Goal: Use online tool/utility: Utilize a website feature to perform a specific function

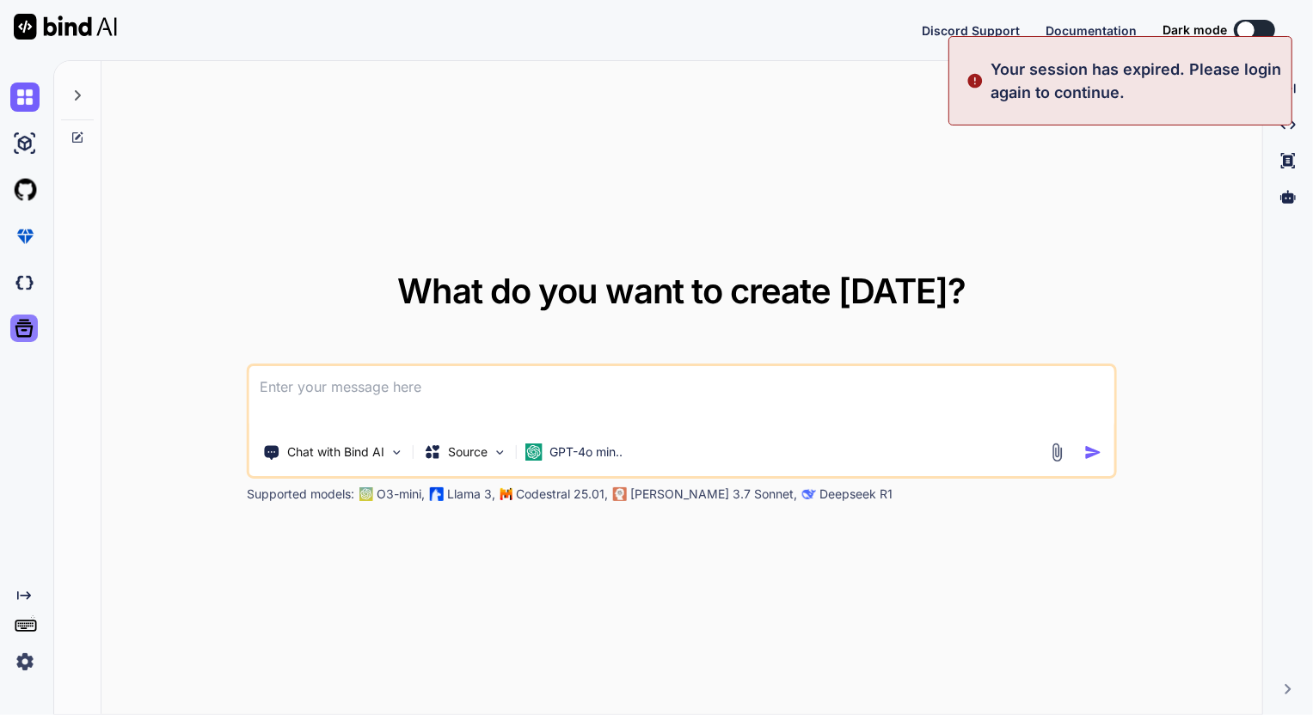
click at [28, 331] on icon at bounding box center [24, 328] width 24 height 24
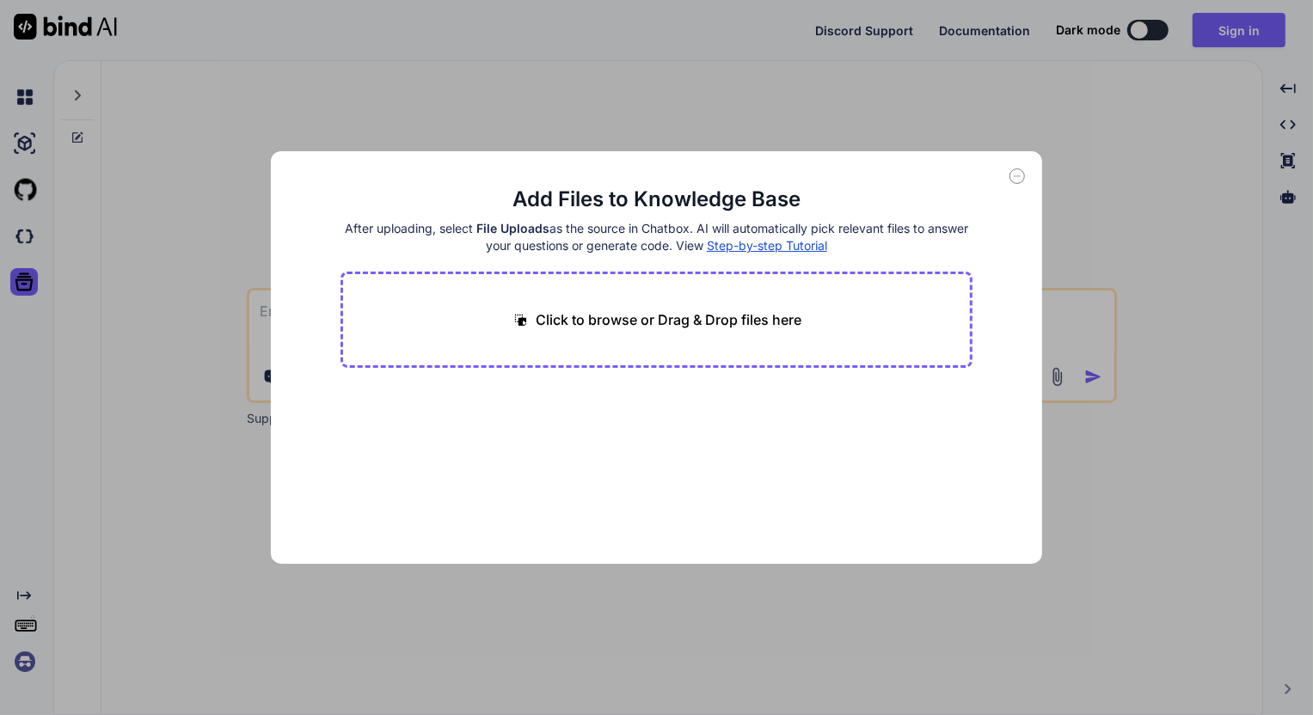
click at [284, 601] on div "Add Files to Knowledge Base After uploading, select File Uploads as the source …" at bounding box center [656, 357] width 1313 height 715
type textarea "x"
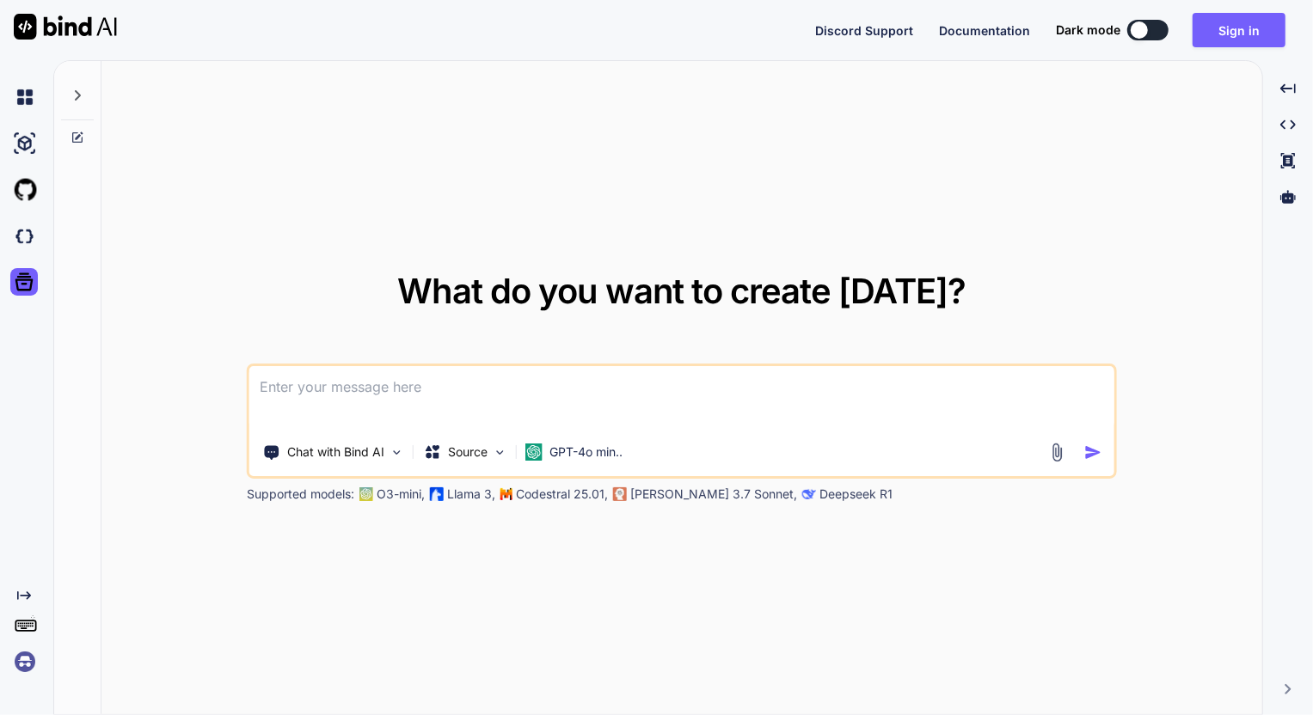
click at [33, 658] on img at bounding box center [24, 662] width 29 height 29
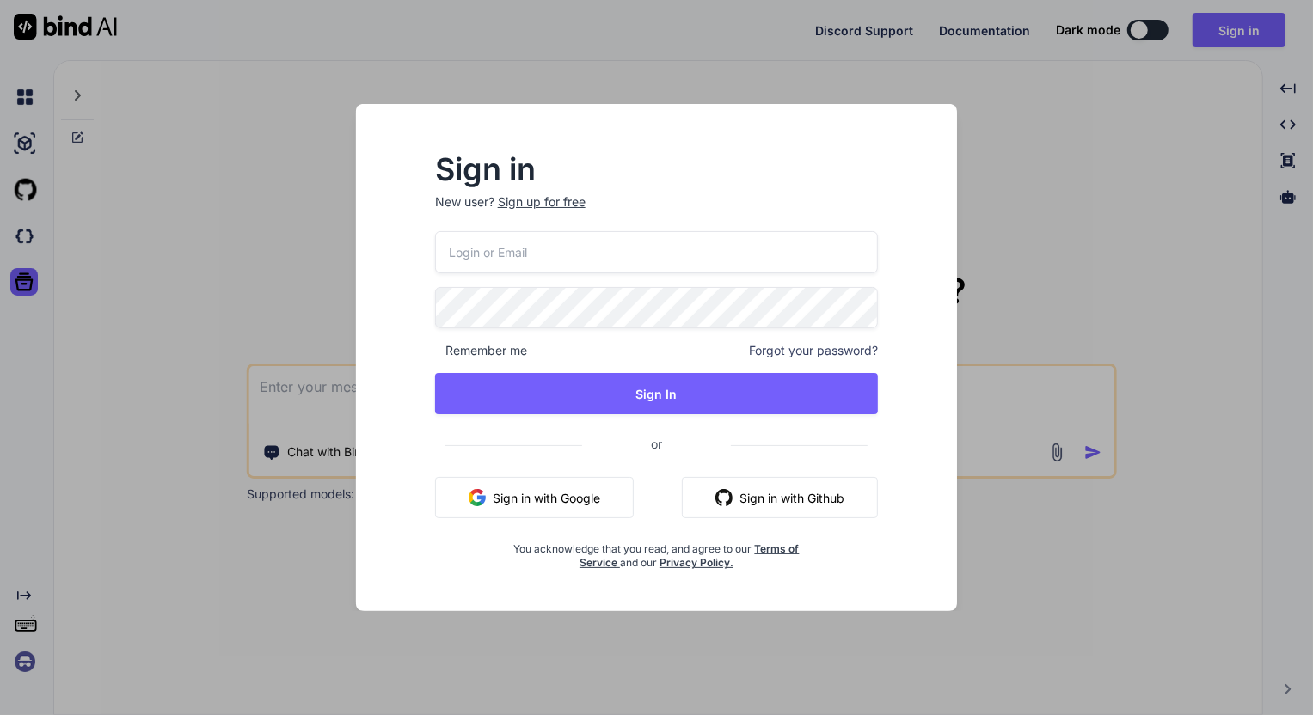
click at [179, 580] on div "Sign in New user? Sign up for free Remember me Forgot your password? Sign In or…" at bounding box center [656, 357] width 1313 height 715
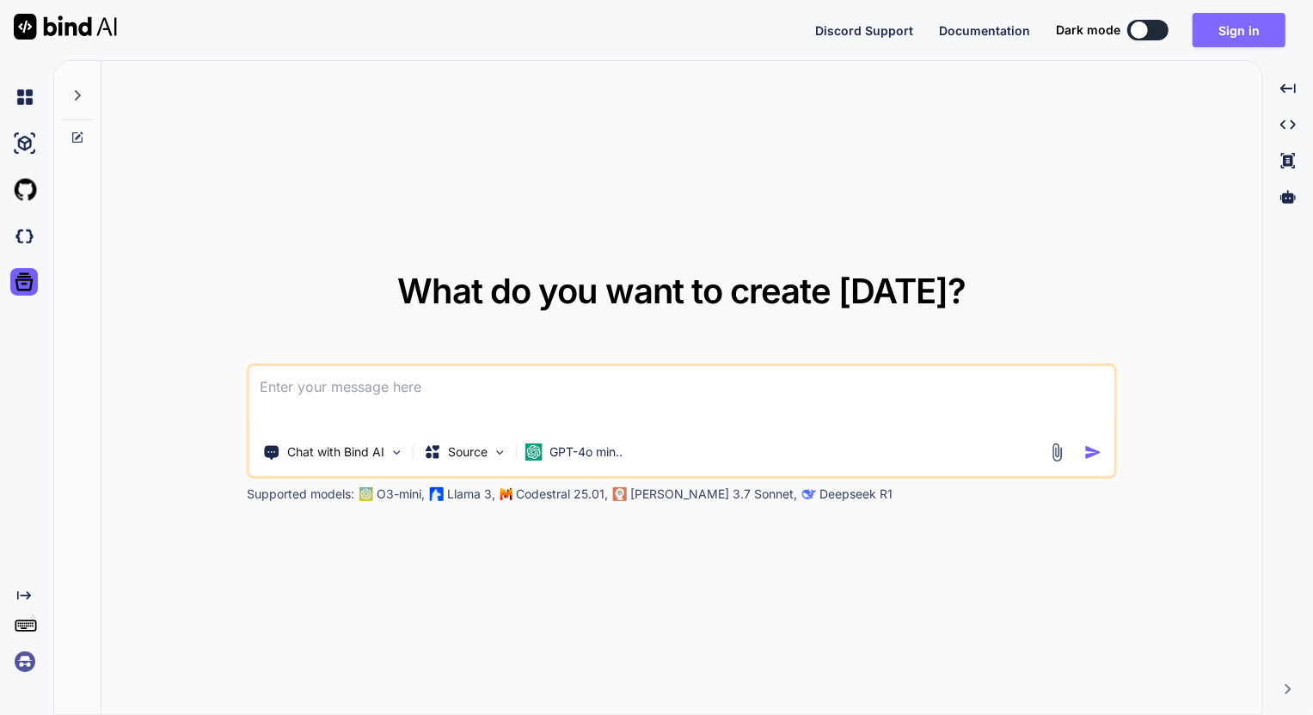
click at [1221, 33] on button "Sign in" at bounding box center [1239, 30] width 93 height 34
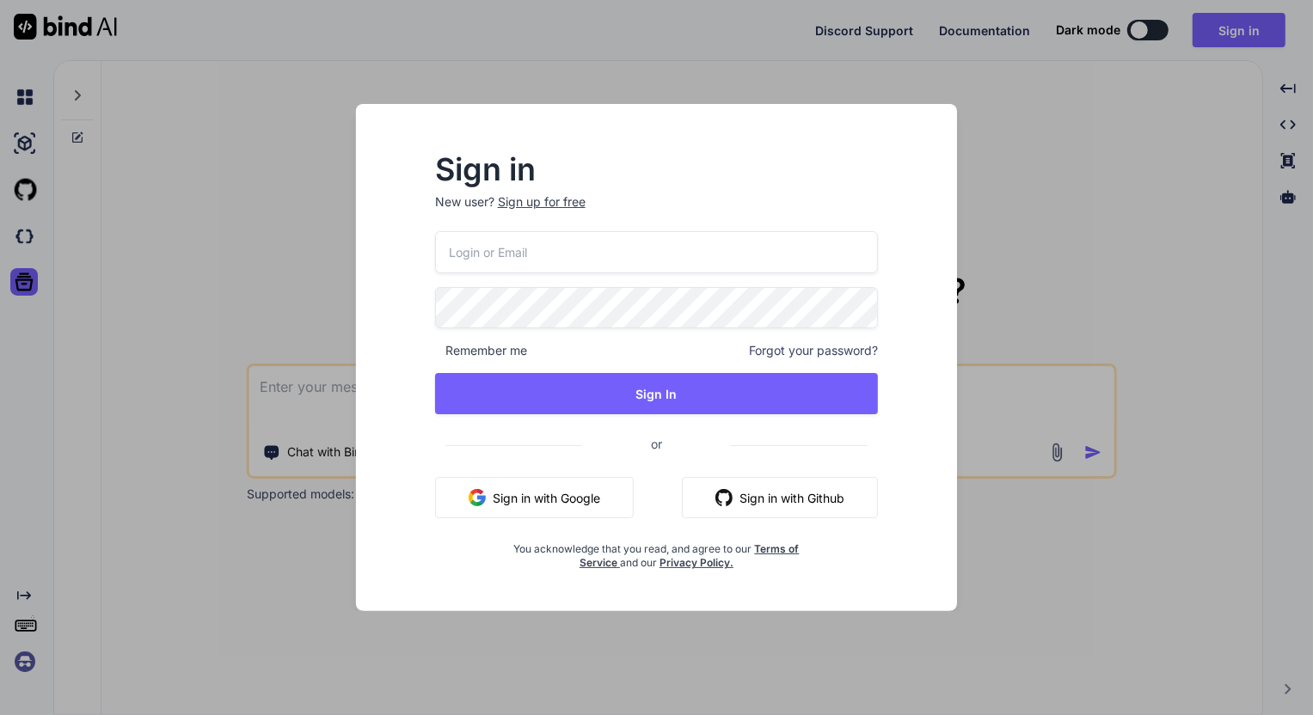
click at [747, 499] on button "Sign in with Github" at bounding box center [780, 497] width 196 height 41
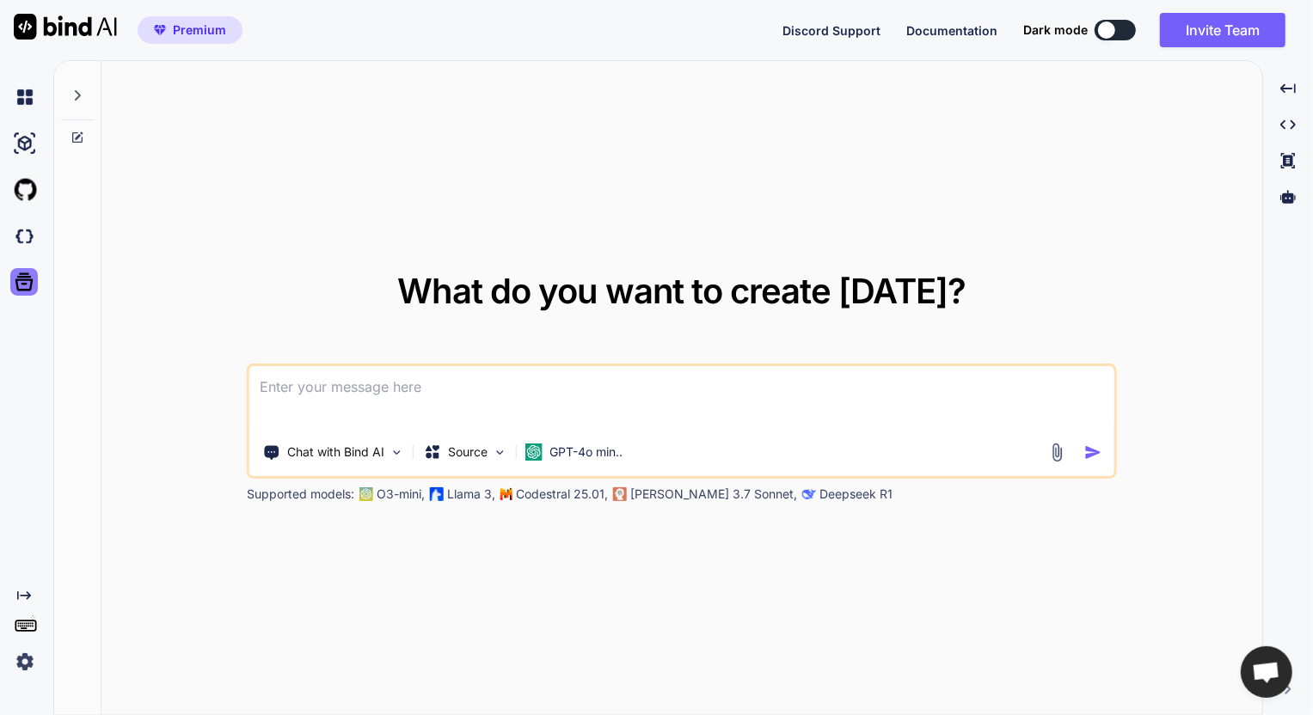
click at [21, 291] on icon at bounding box center [24, 282] width 18 height 18
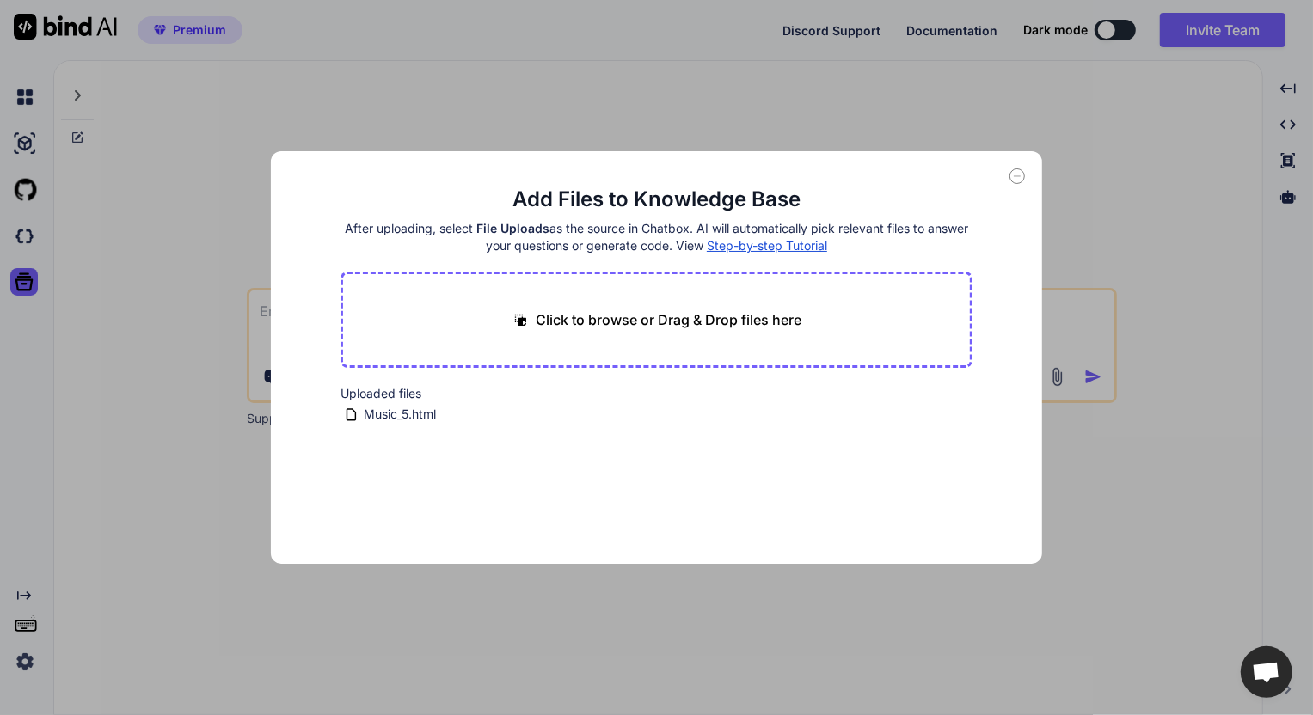
click at [46, 359] on div "Add Files to Knowledge Base After uploading, select File Uploads as the source …" at bounding box center [656, 357] width 1313 height 715
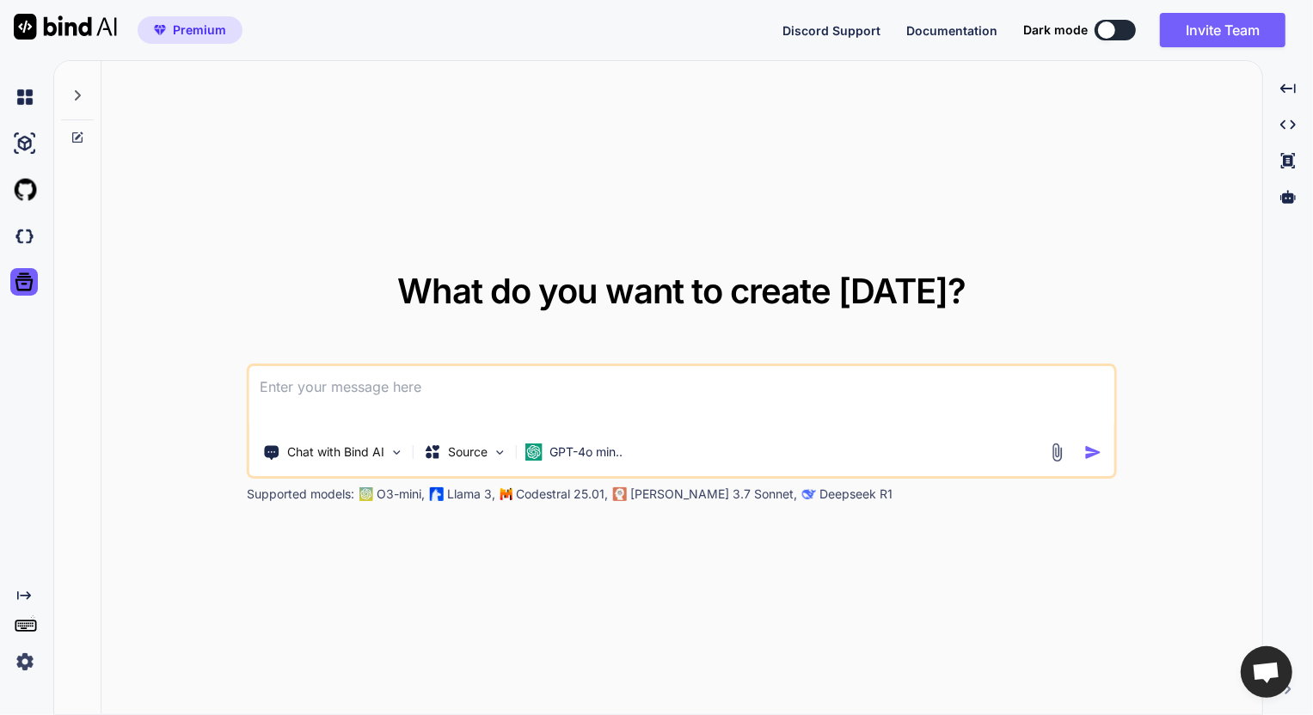
click at [25, 667] on img at bounding box center [24, 662] width 29 height 29
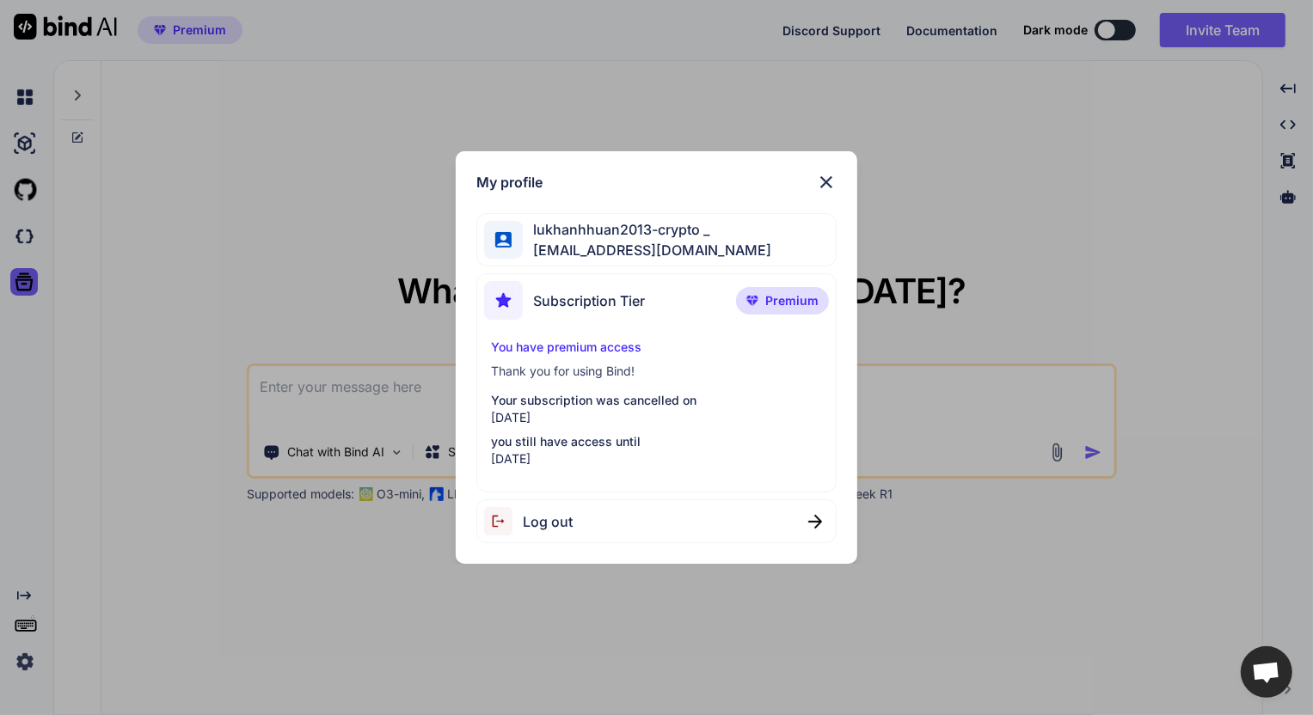
click at [514, 617] on div "My profile lukhanhhuan2013-crypto _ [EMAIL_ADDRESS][DOMAIN_NAME] Subscription T…" at bounding box center [656, 357] width 1313 height 715
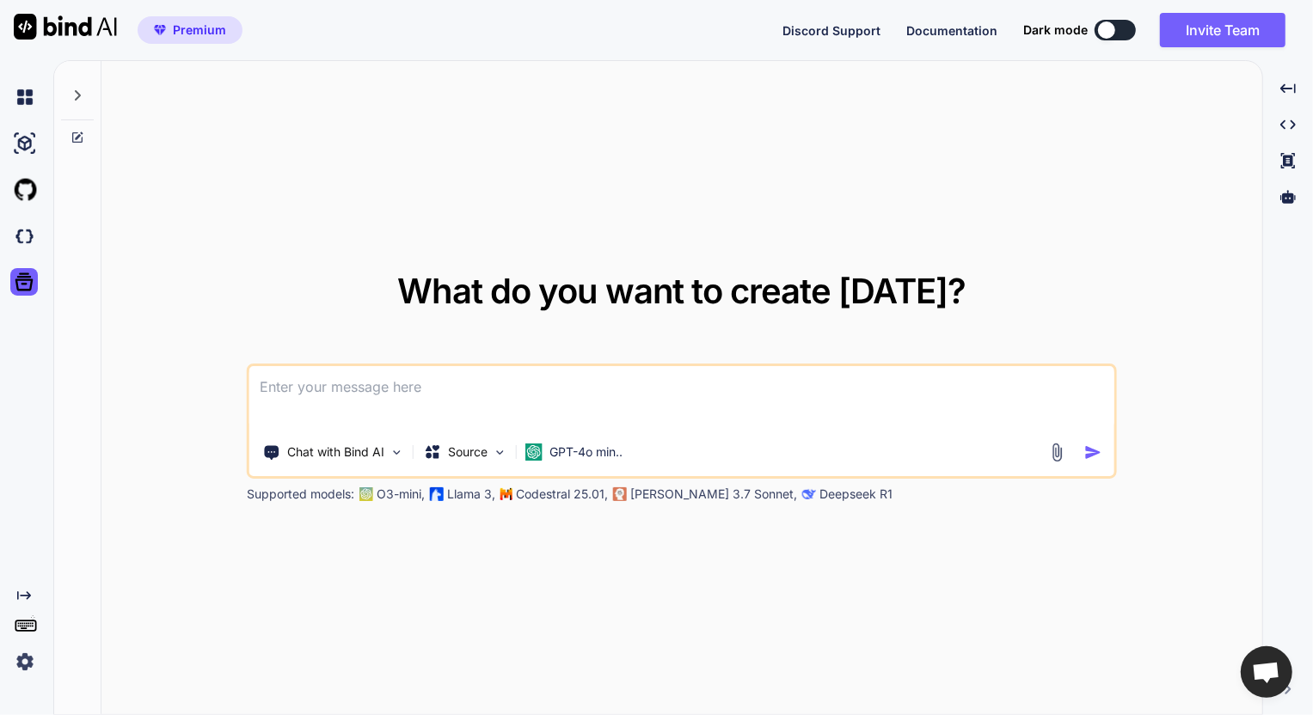
click at [414, 383] on textarea at bounding box center [681, 398] width 865 height 64
click at [25, 285] on icon at bounding box center [24, 282] width 24 height 24
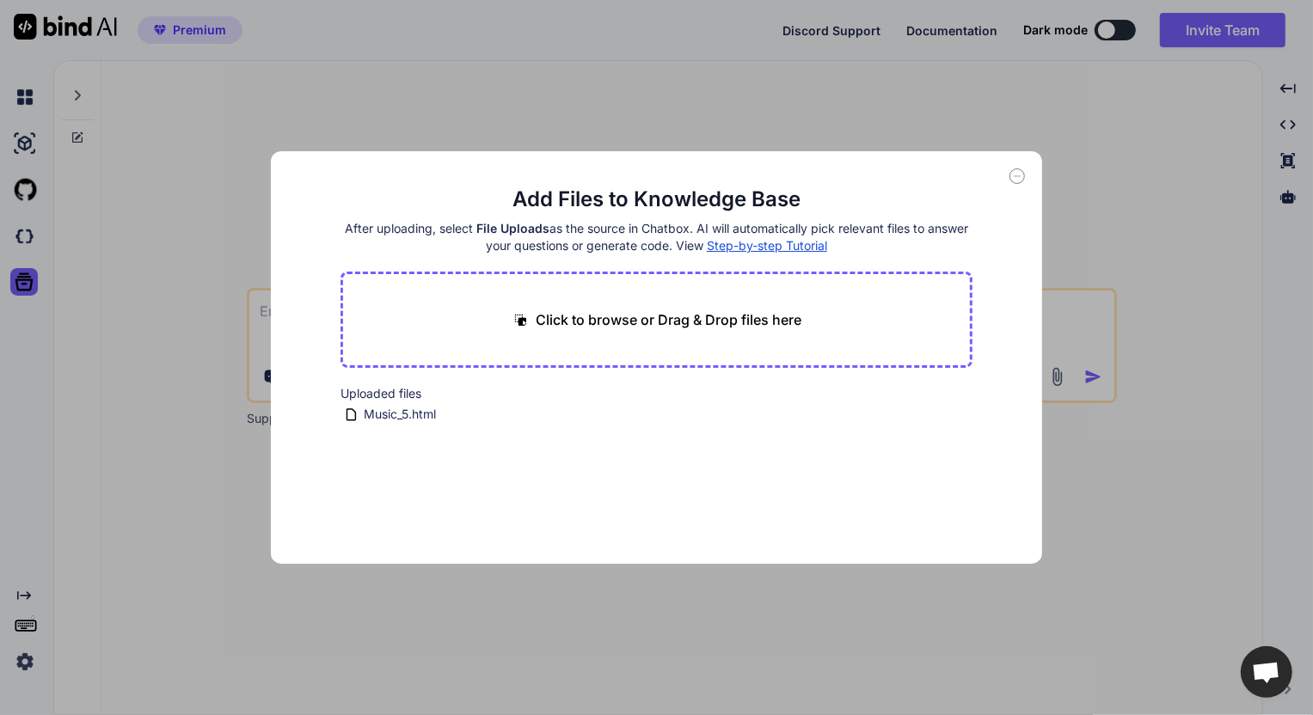
click at [671, 320] on p "Click to browse or Drag & Drop files here" at bounding box center [670, 320] width 266 height 21
click at [1020, 172] on icon at bounding box center [1017, 176] width 15 height 15
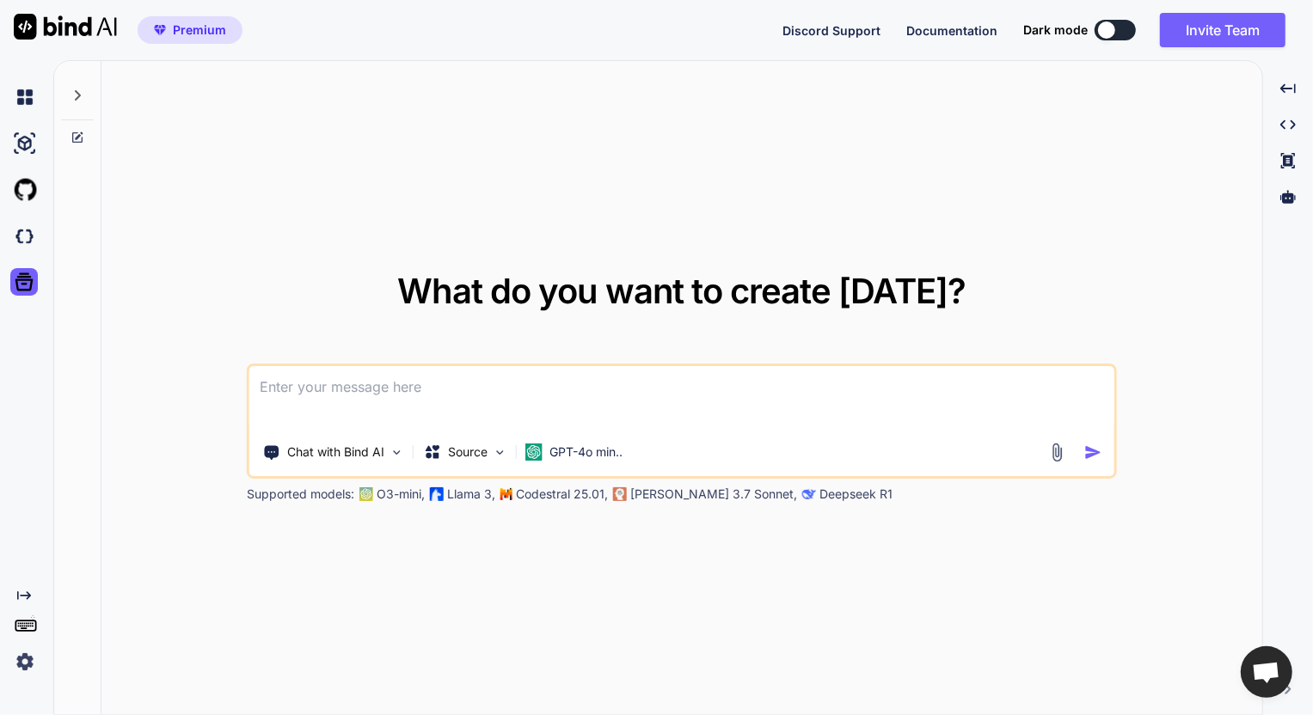
click at [507, 396] on textarea at bounding box center [681, 398] width 865 height 64
click at [74, 100] on icon at bounding box center [78, 96] width 14 height 14
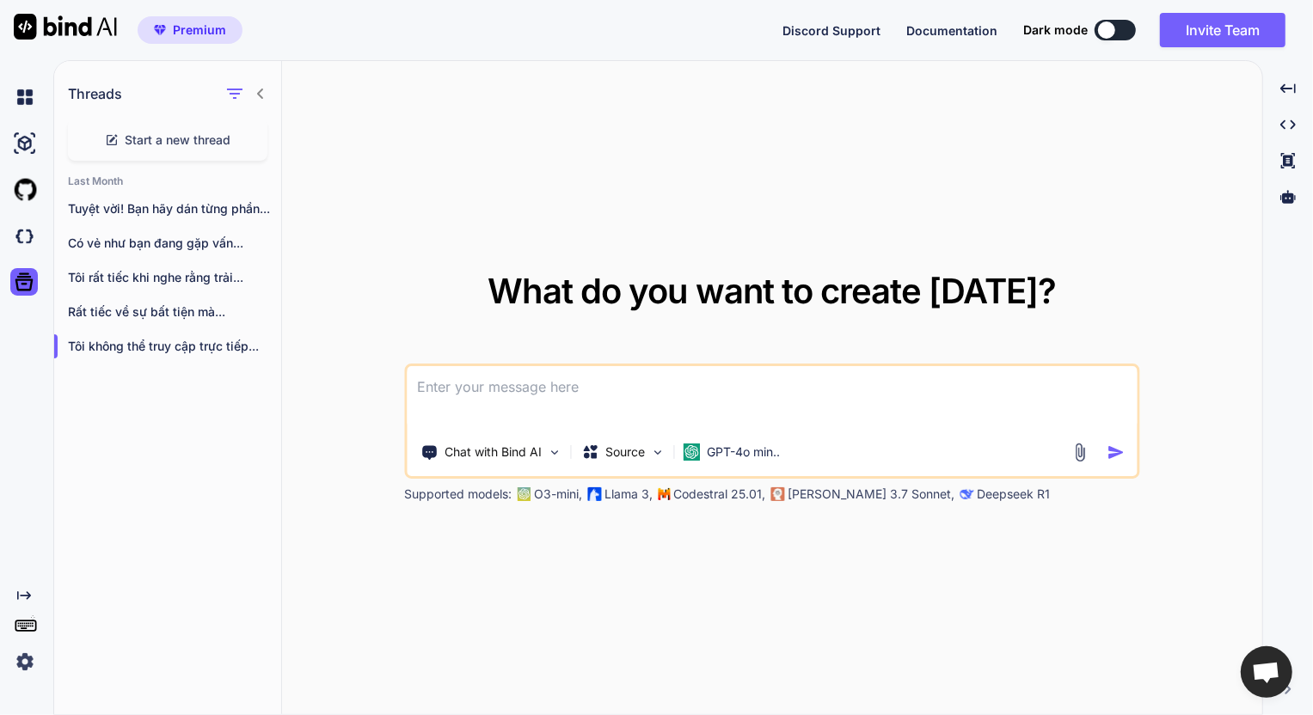
click at [456, 382] on textarea at bounding box center [772, 398] width 730 height 64
click at [26, 626] on rect at bounding box center [27, 627] width 2 height 2
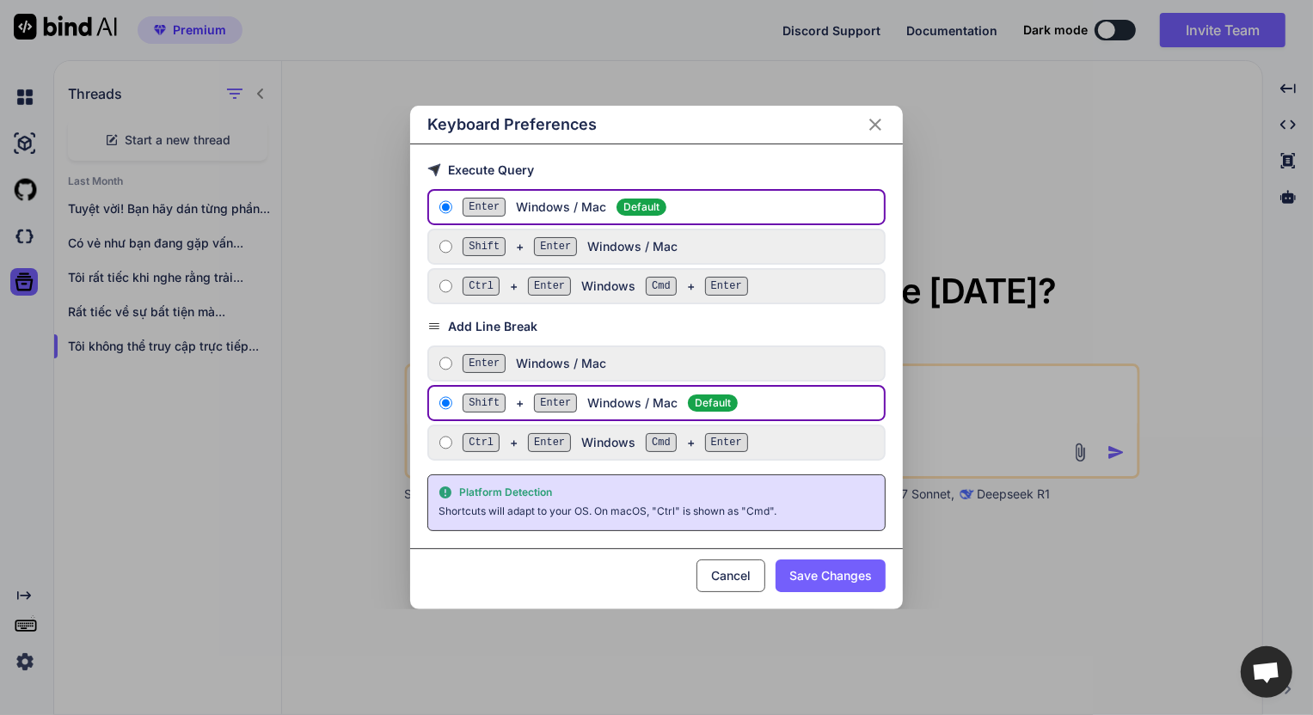
click at [874, 124] on icon "Close" at bounding box center [875, 124] width 21 height 21
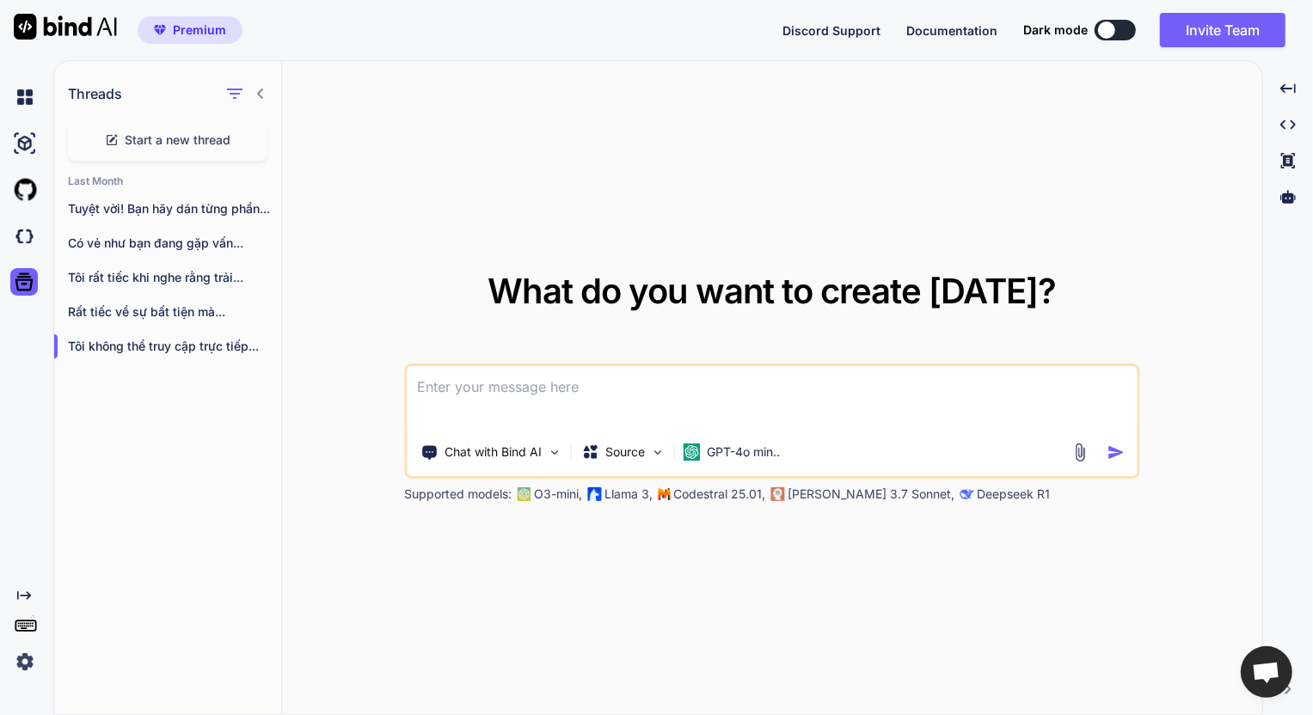
click at [52, 26] on img at bounding box center [65, 27] width 103 height 26
click at [21, 622] on icon at bounding box center [26, 625] width 24 height 24
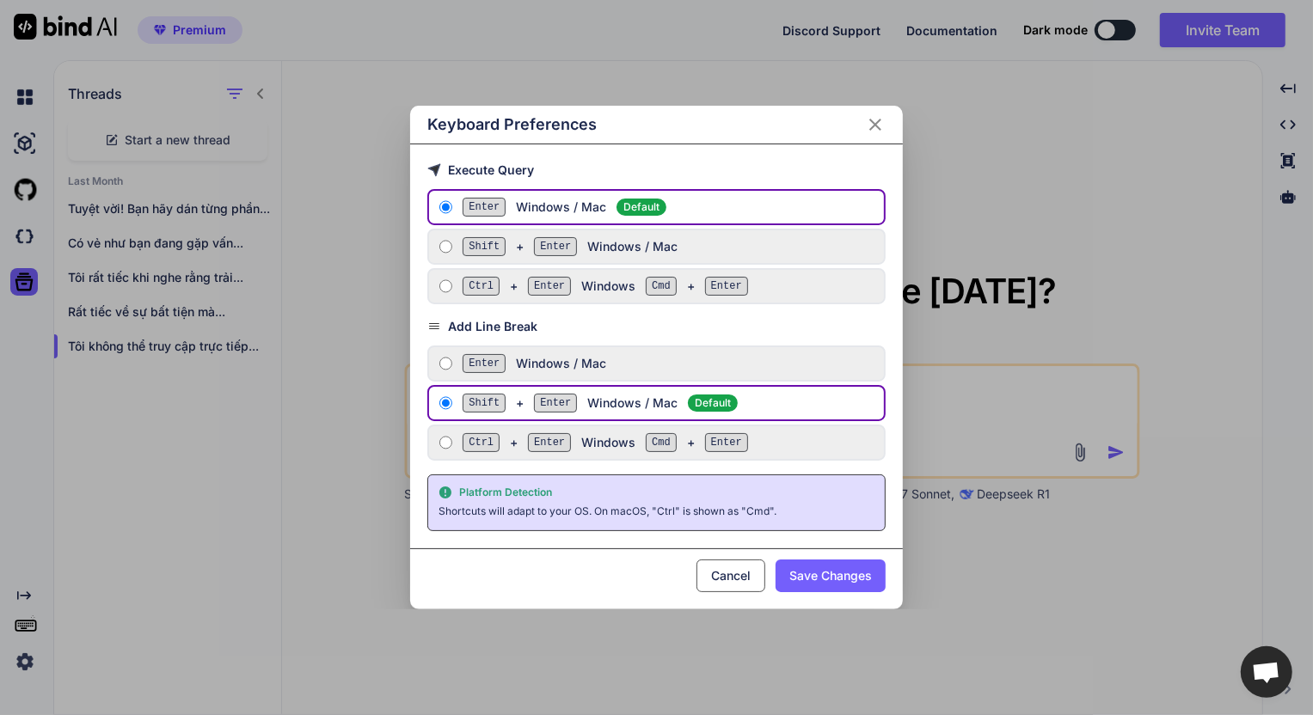
click at [876, 133] on icon "Close" at bounding box center [875, 124] width 21 height 21
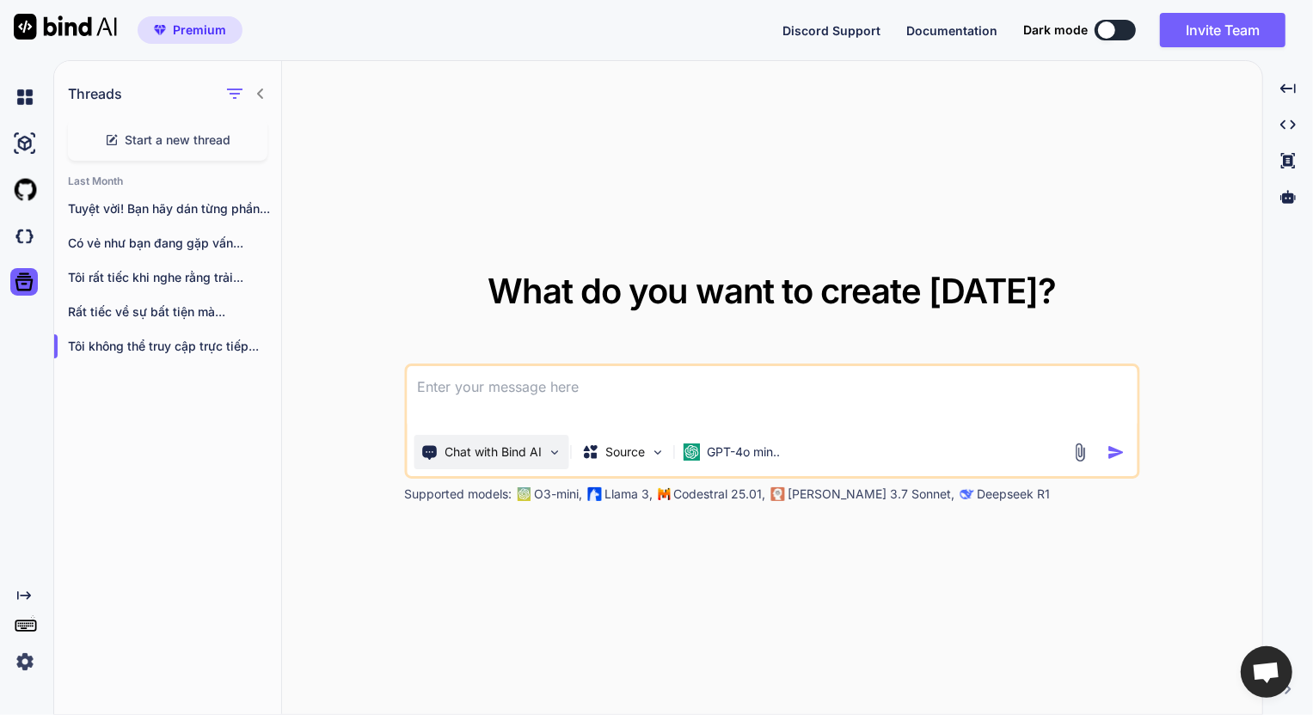
click at [549, 452] on img at bounding box center [554, 452] width 15 height 15
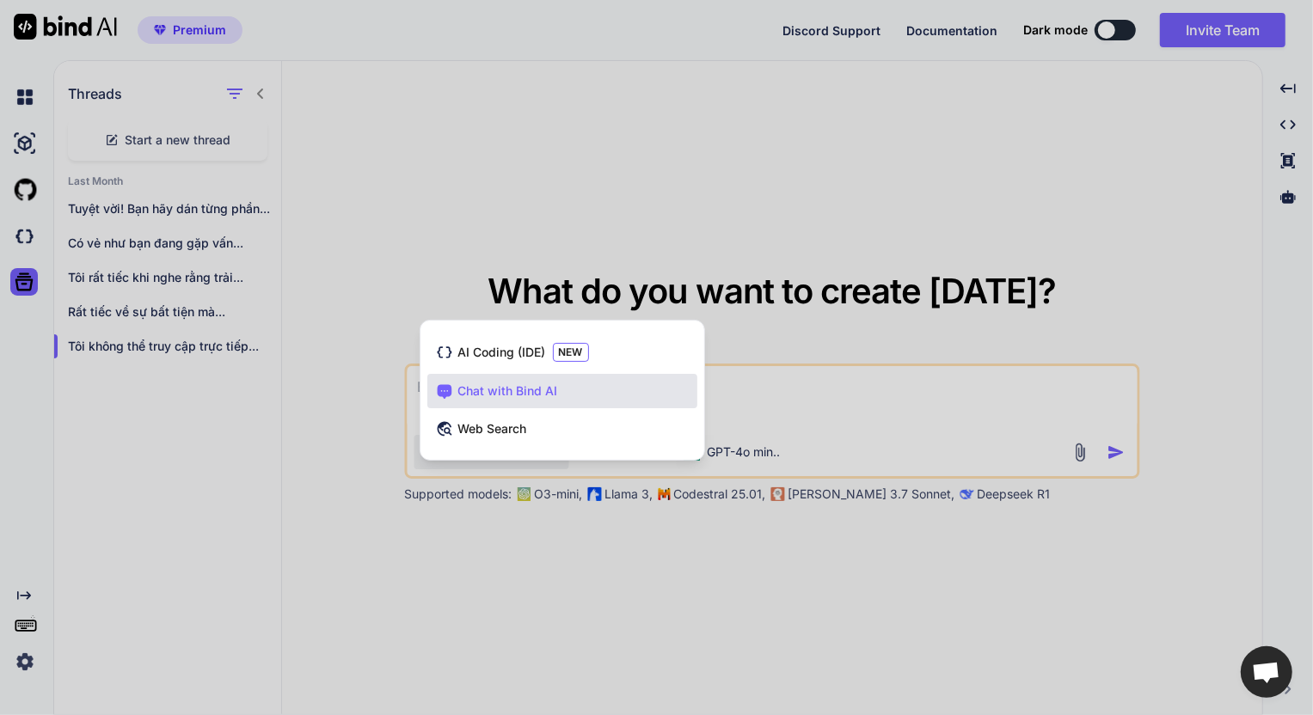
click at [546, 394] on span "Chat with Bind AI" at bounding box center [508, 391] width 100 height 17
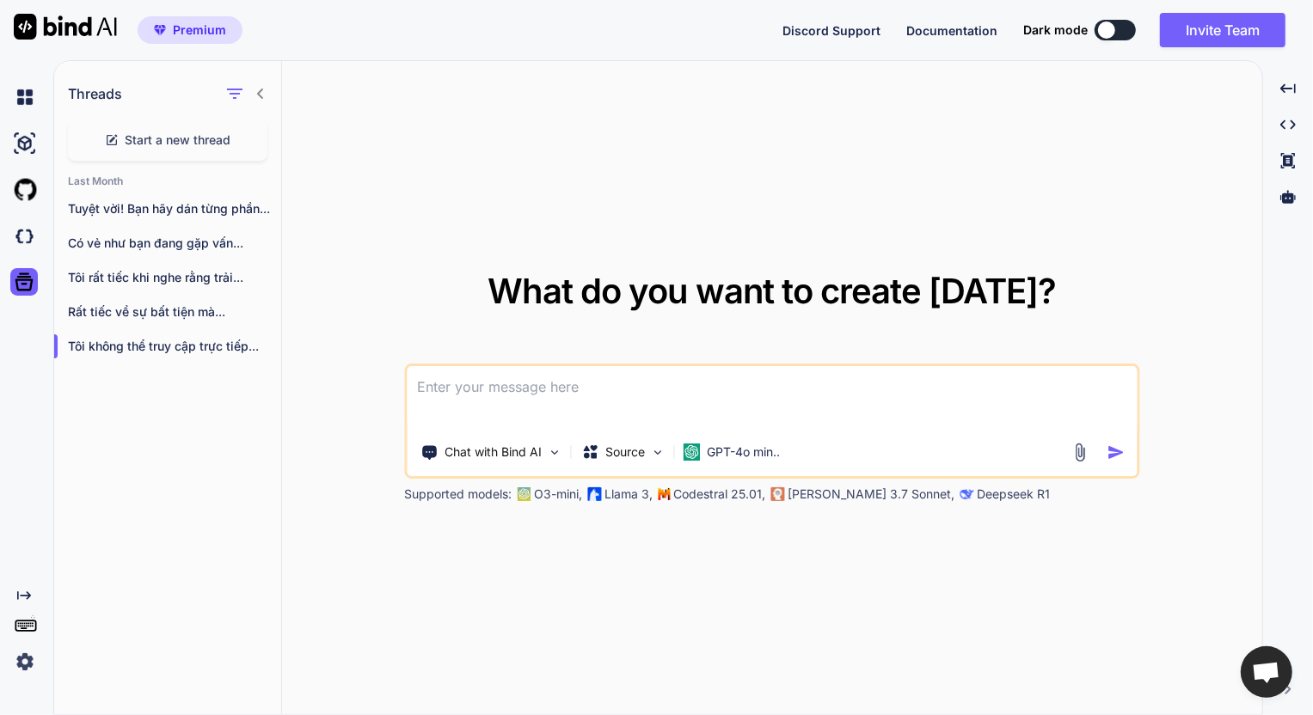
click at [1077, 453] on img at bounding box center [1080, 453] width 20 height 20
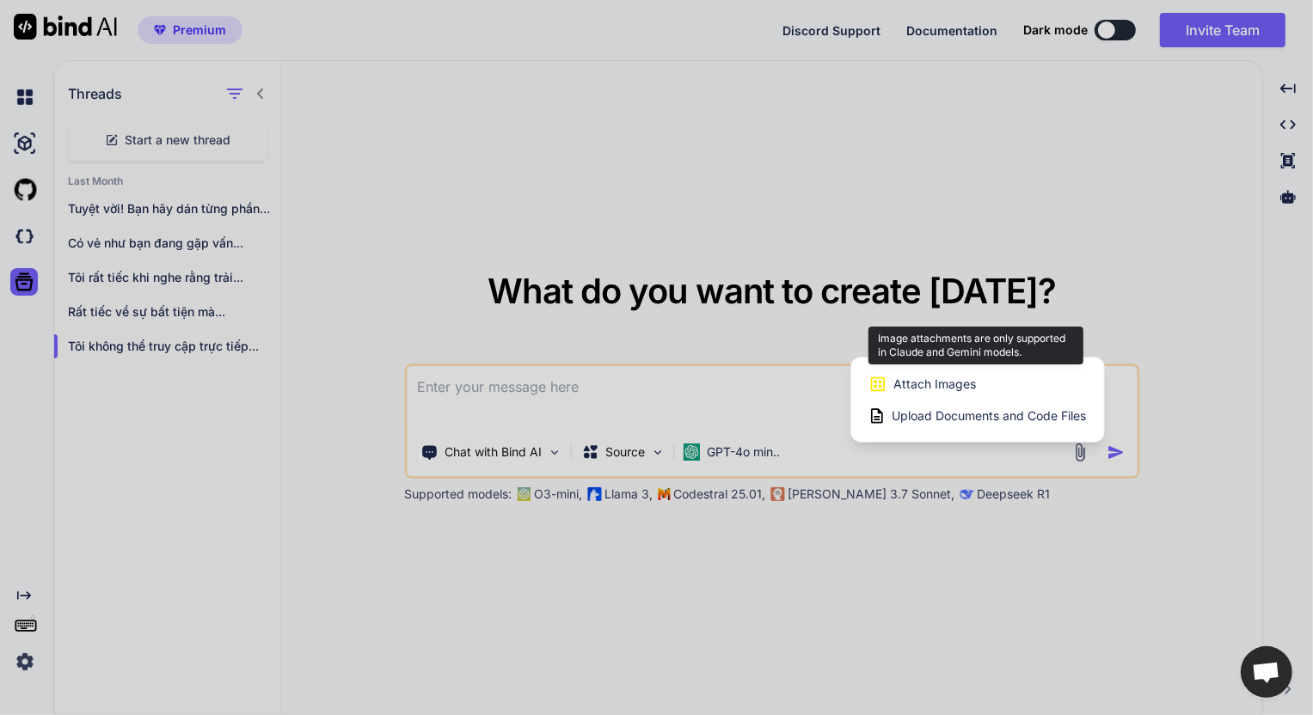
click at [930, 388] on span "Attach Images" at bounding box center [935, 384] width 83 height 17
click at [912, 382] on span "Attach Images" at bounding box center [935, 384] width 83 height 17
click at [919, 381] on span "Attach Images" at bounding box center [935, 384] width 83 height 17
click at [659, 402] on div at bounding box center [656, 357] width 1313 height 715
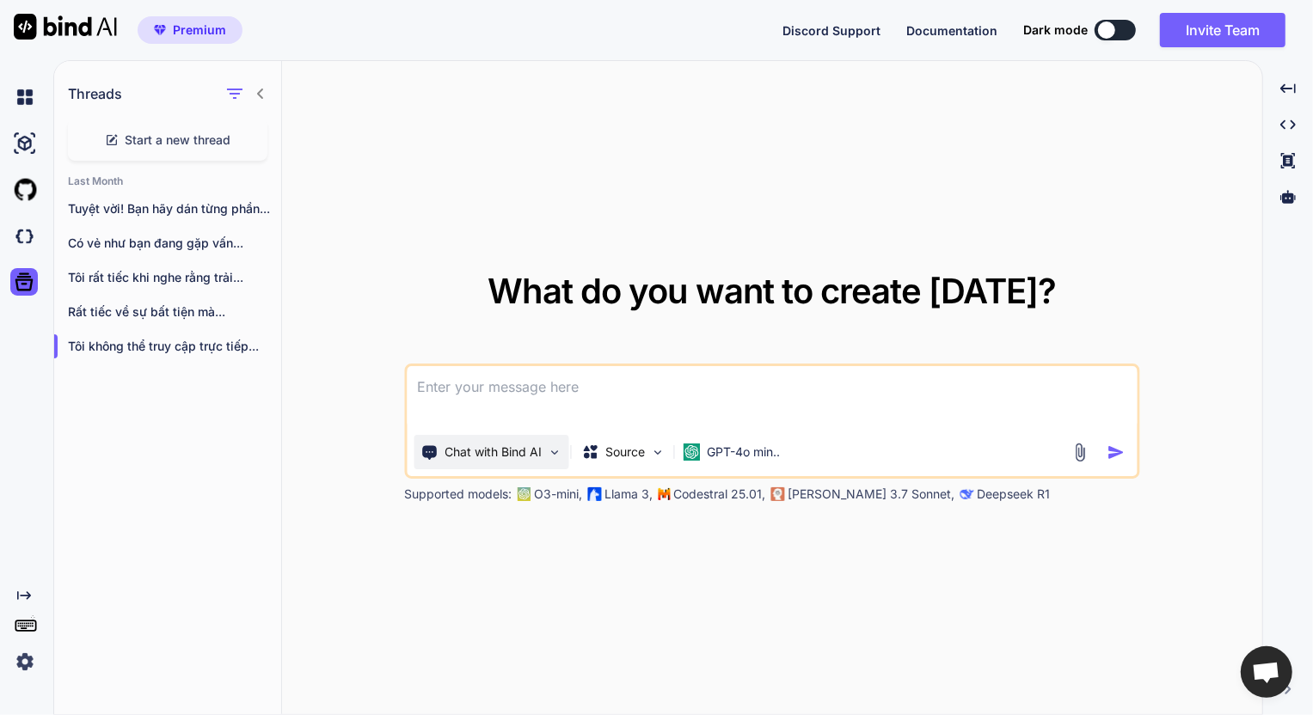
click at [533, 457] on p "Chat with Bind AI" at bounding box center [493, 452] width 97 height 17
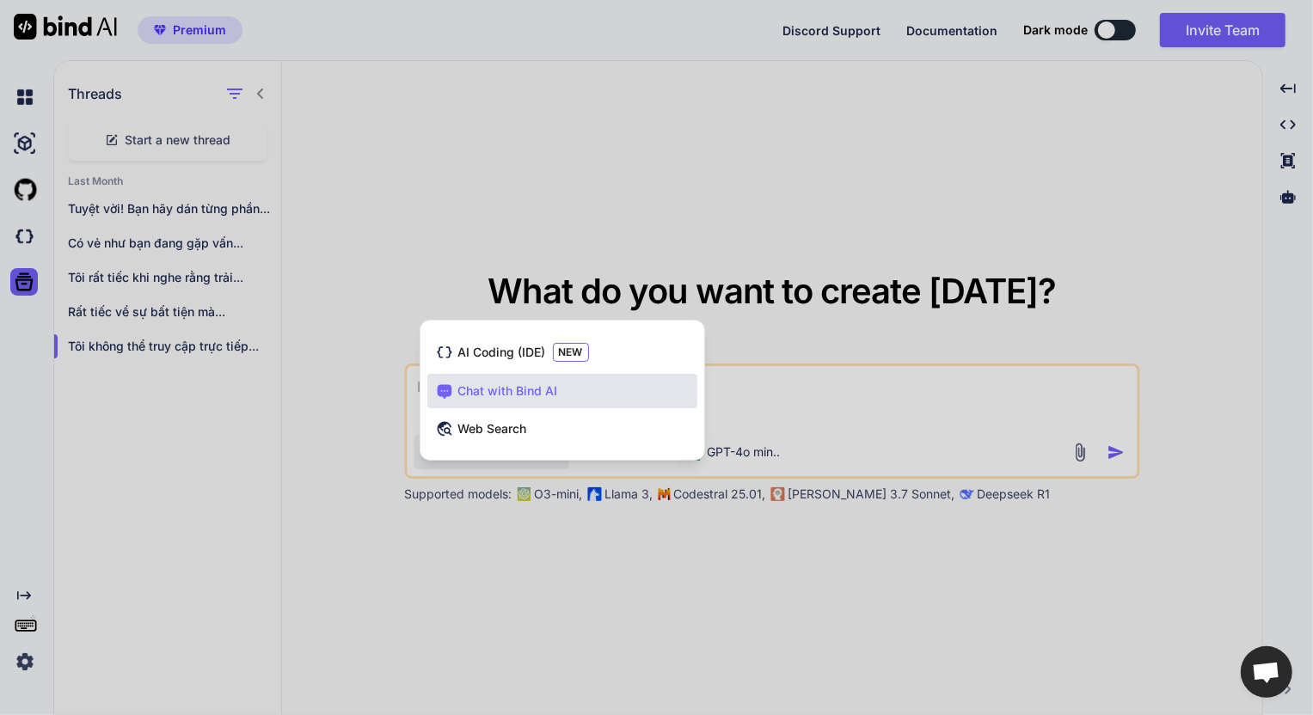
click at [849, 408] on div at bounding box center [656, 357] width 1313 height 715
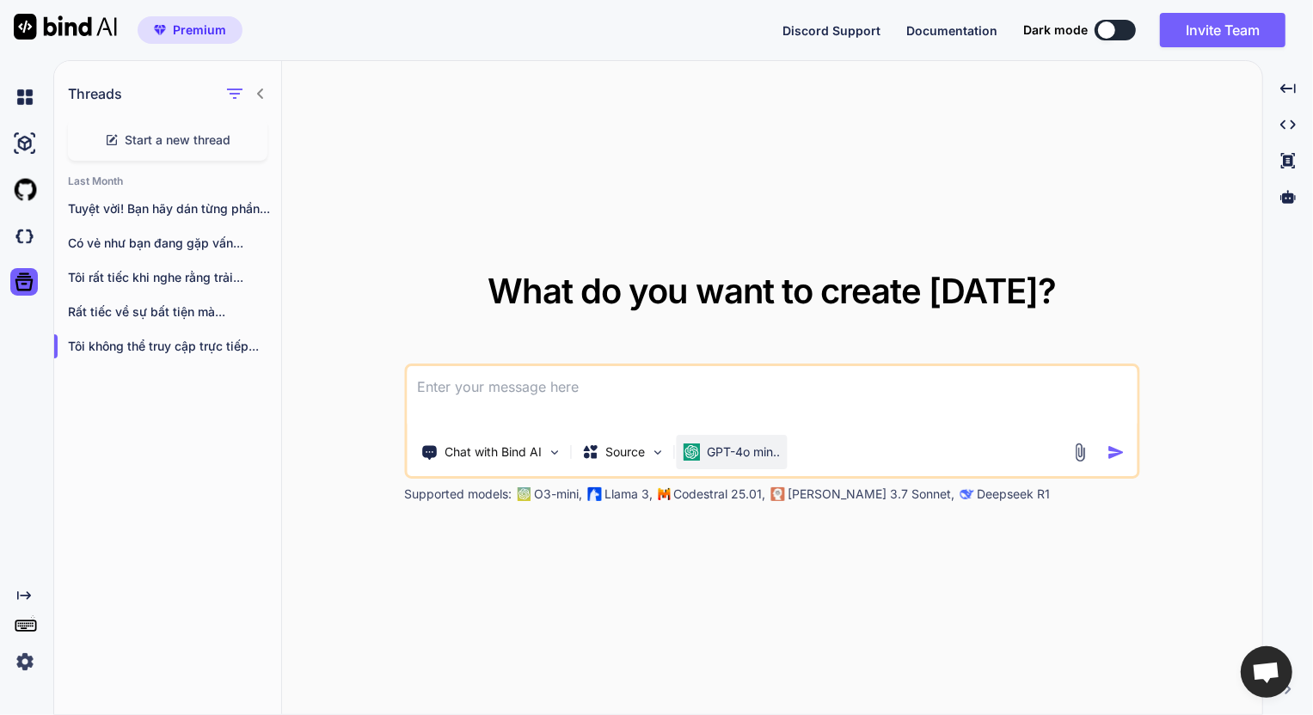
click at [780, 457] on p "GPT-4o min.." at bounding box center [743, 452] width 73 height 17
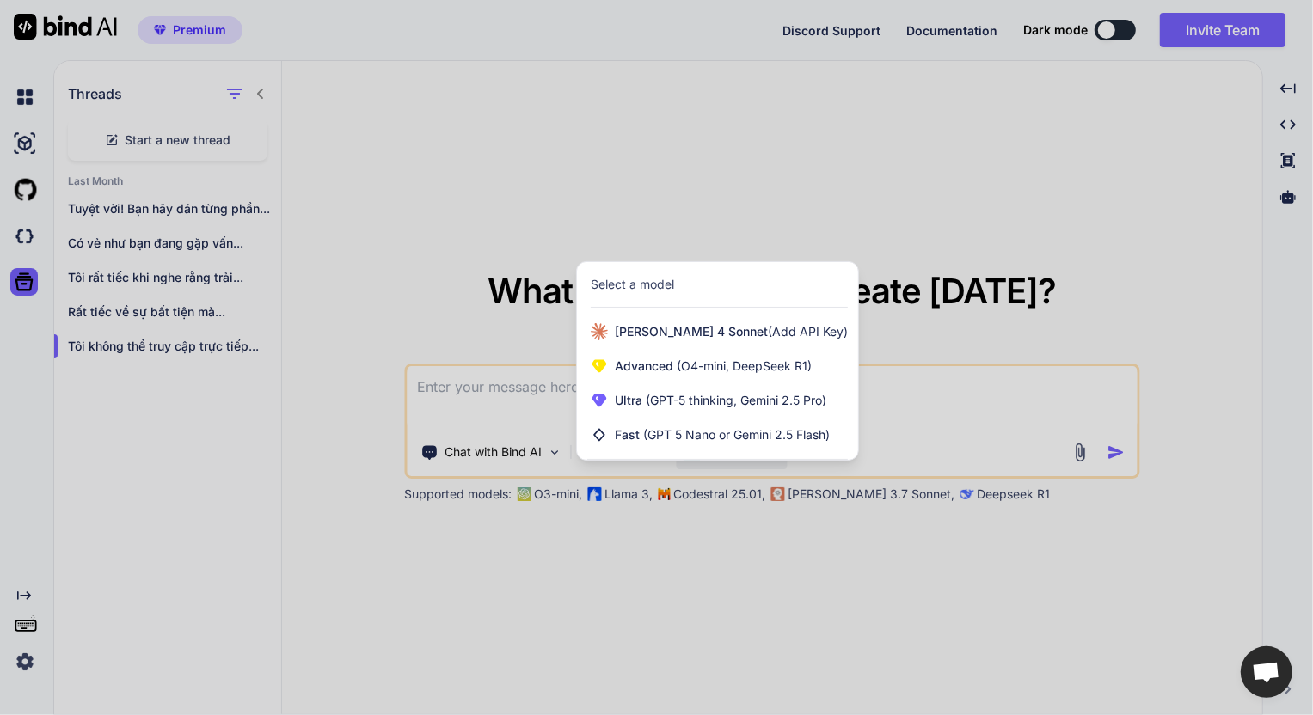
click at [515, 421] on div at bounding box center [656, 357] width 1313 height 715
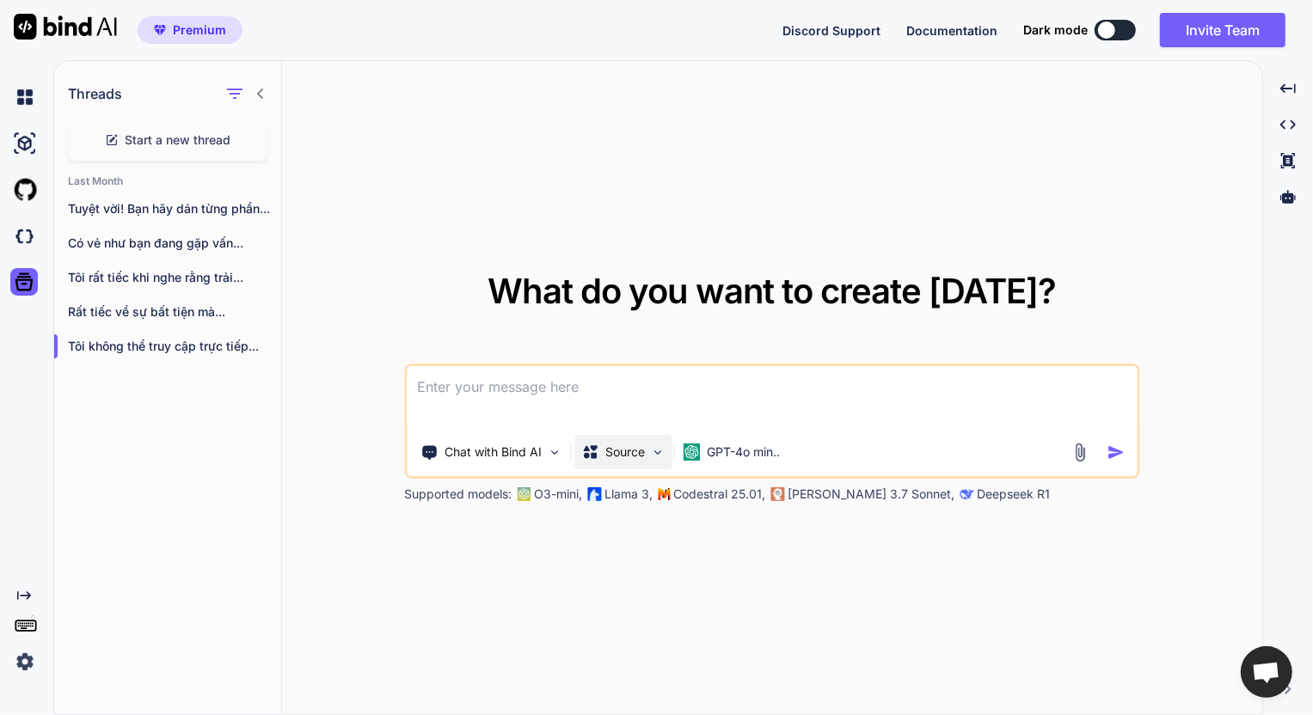
click at [613, 447] on p "Source" at bounding box center [625, 452] width 40 height 17
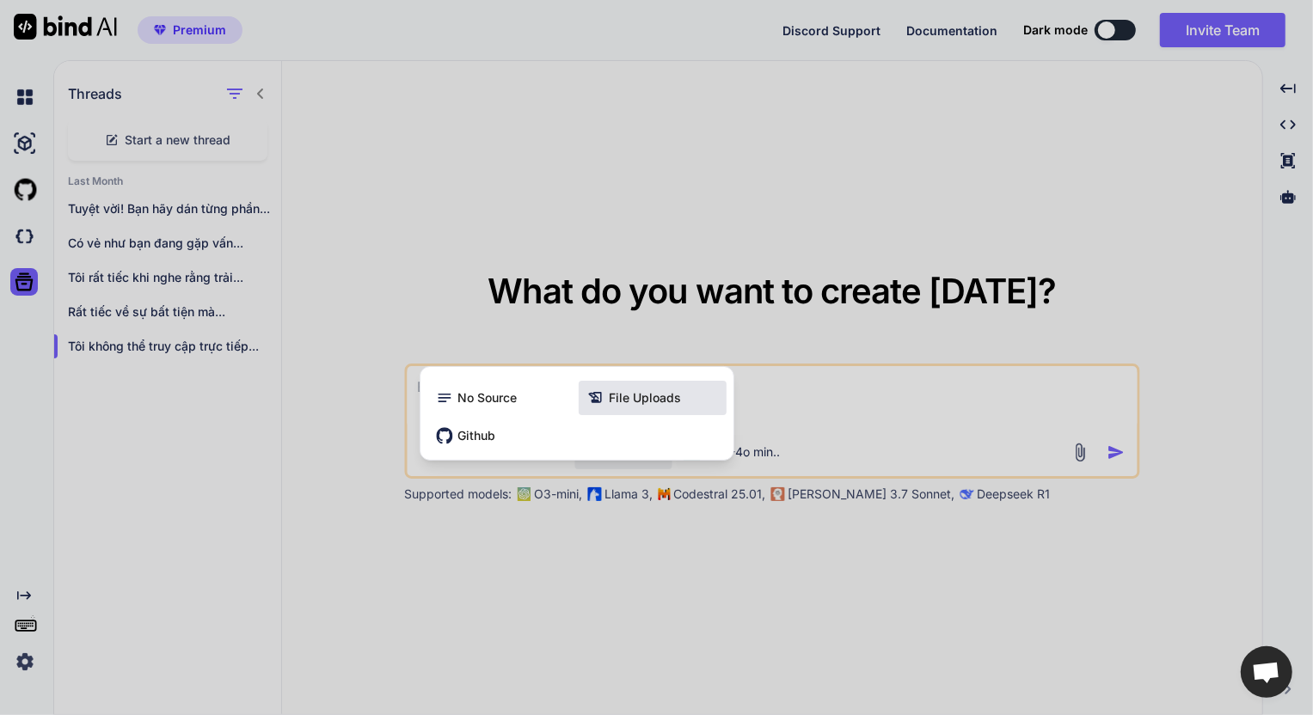
click at [616, 396] on span "File Uploads" at bounding box center [646, 398] width 72 height 17
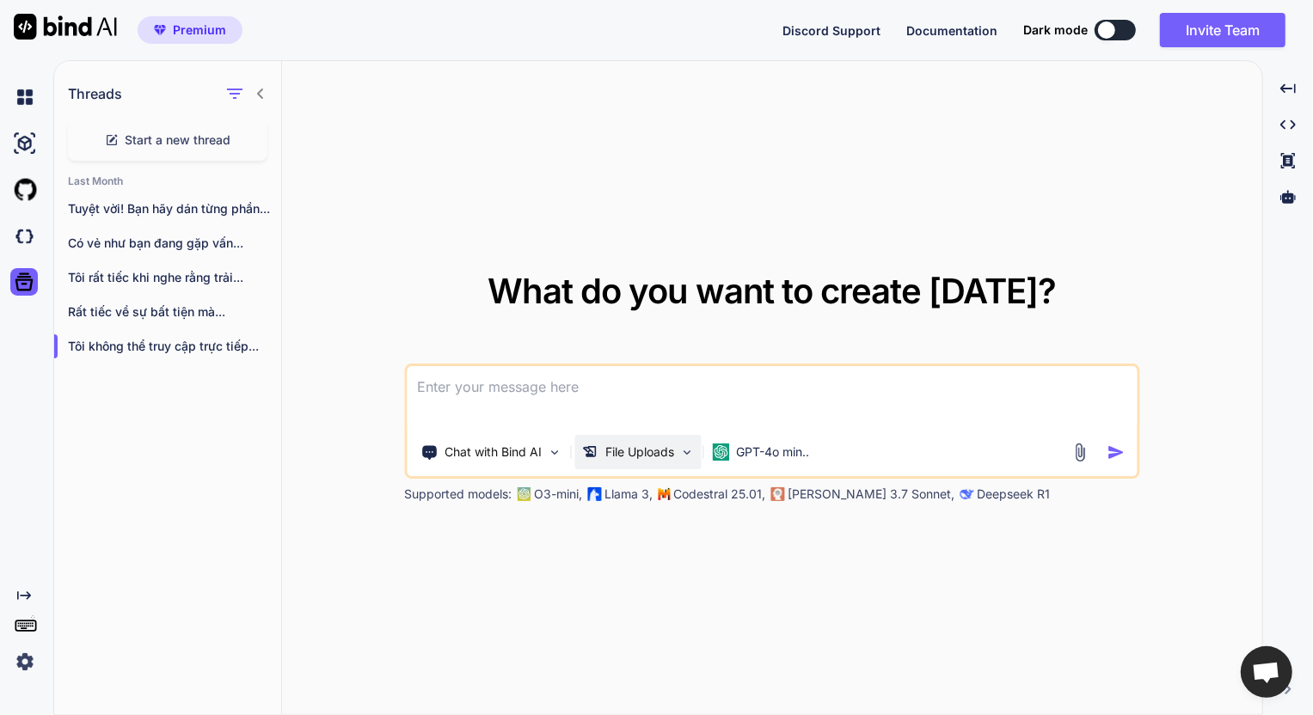
click at [663, 447] on p "File Uploads" at bounding box center [639, 452] width 69 height 17
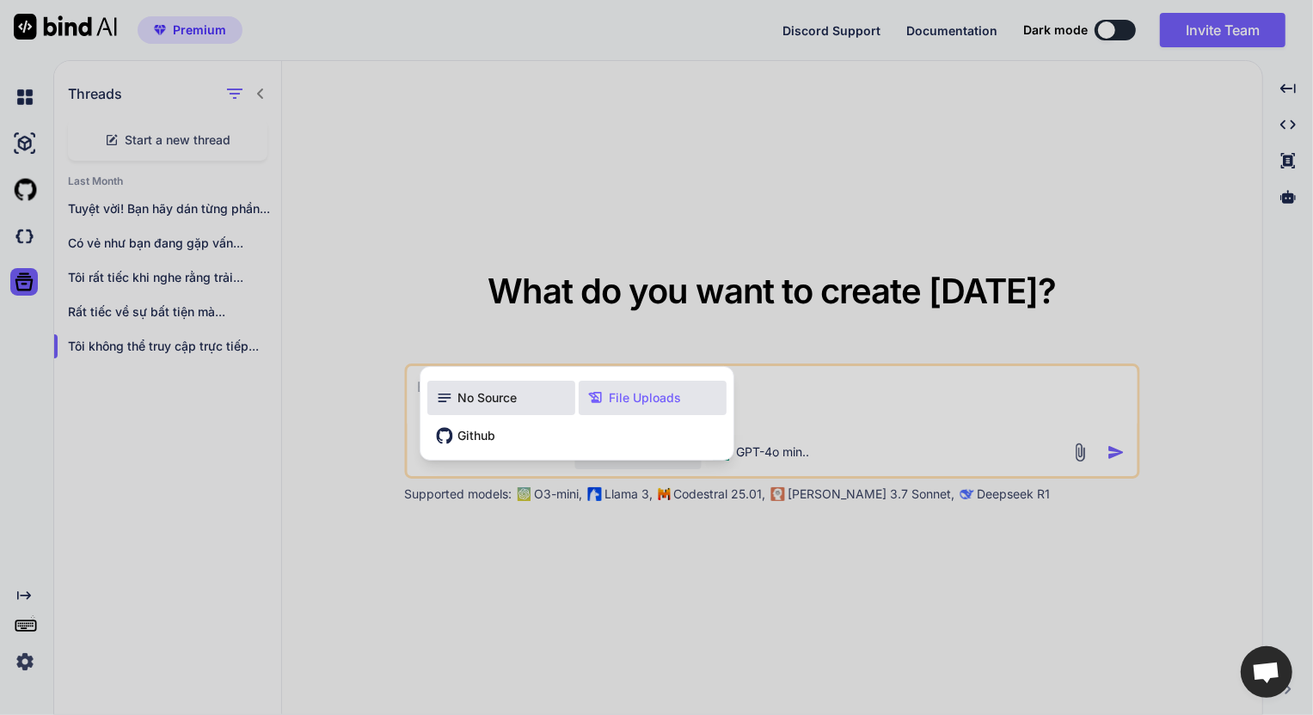
click at [516, 407] on div "No Source" at bounding box center [501, 398] width 148 height 34
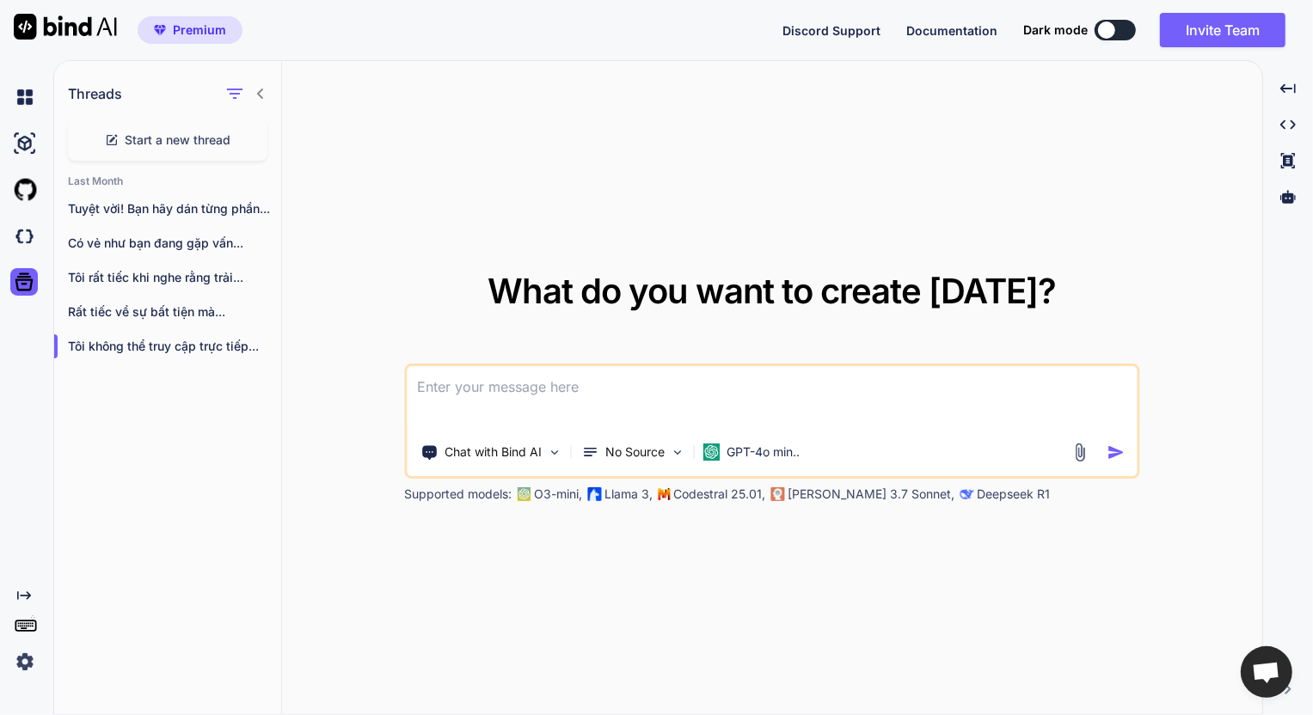
click at [844, 423] on textarea at bounding box center [772, 398] width 730 height 64
click at [525, 448] on p "Chat with Bind AI" at bounding box center [493, 452] width 97 height 17
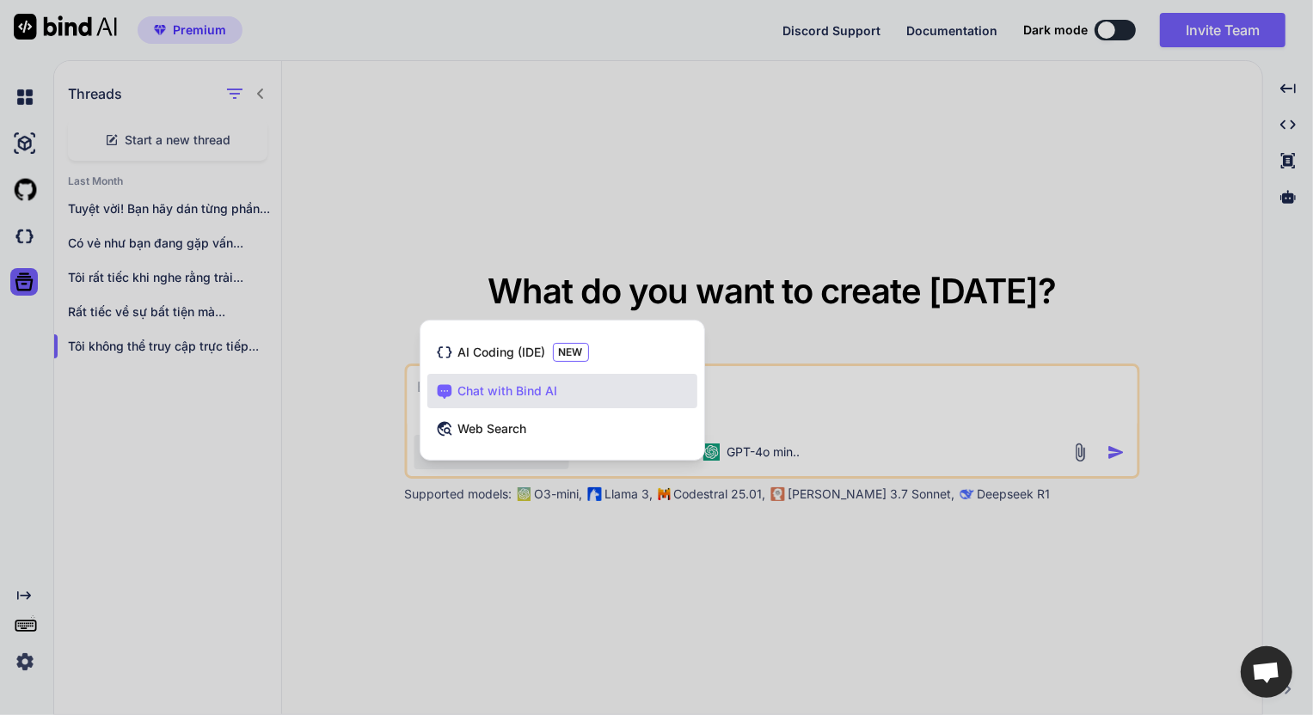
click at [816, 411] on div at bounding box center [656, 357] width 1313 height 715
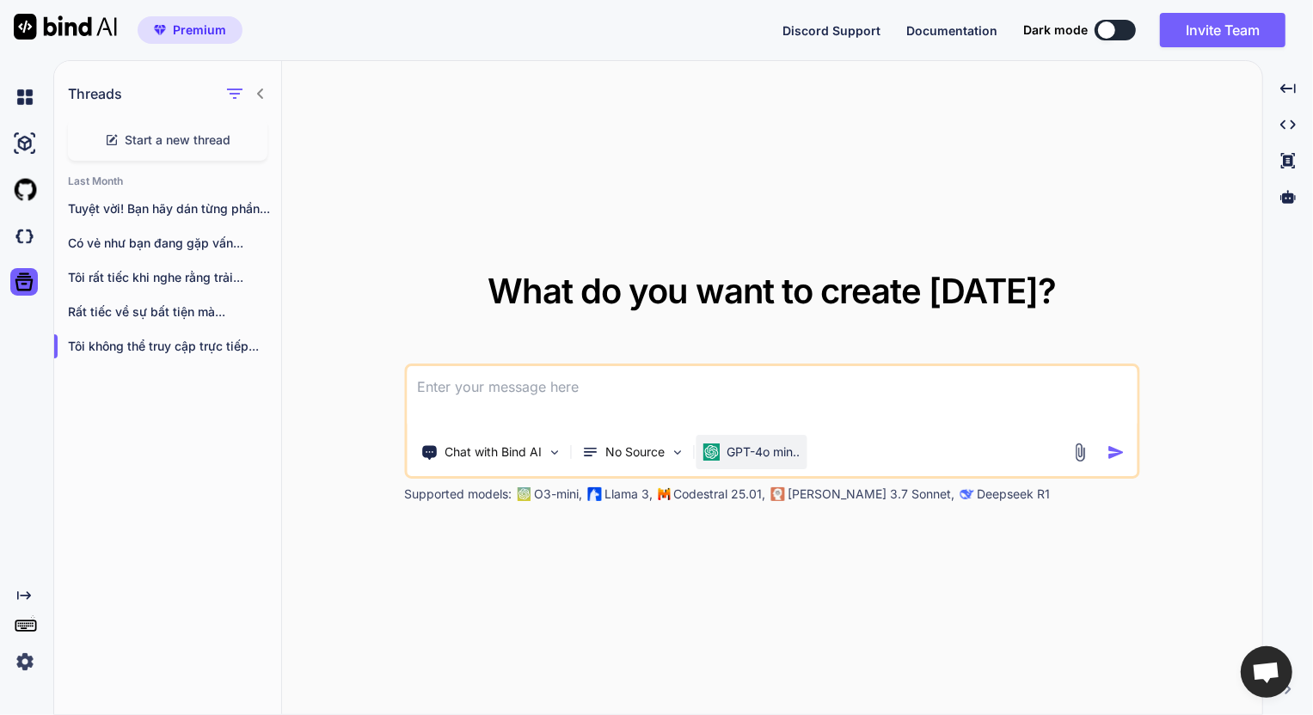
click at [786, 451] on p "GPT-4o min.." at bounding box center [763, 452] width 73 height 17
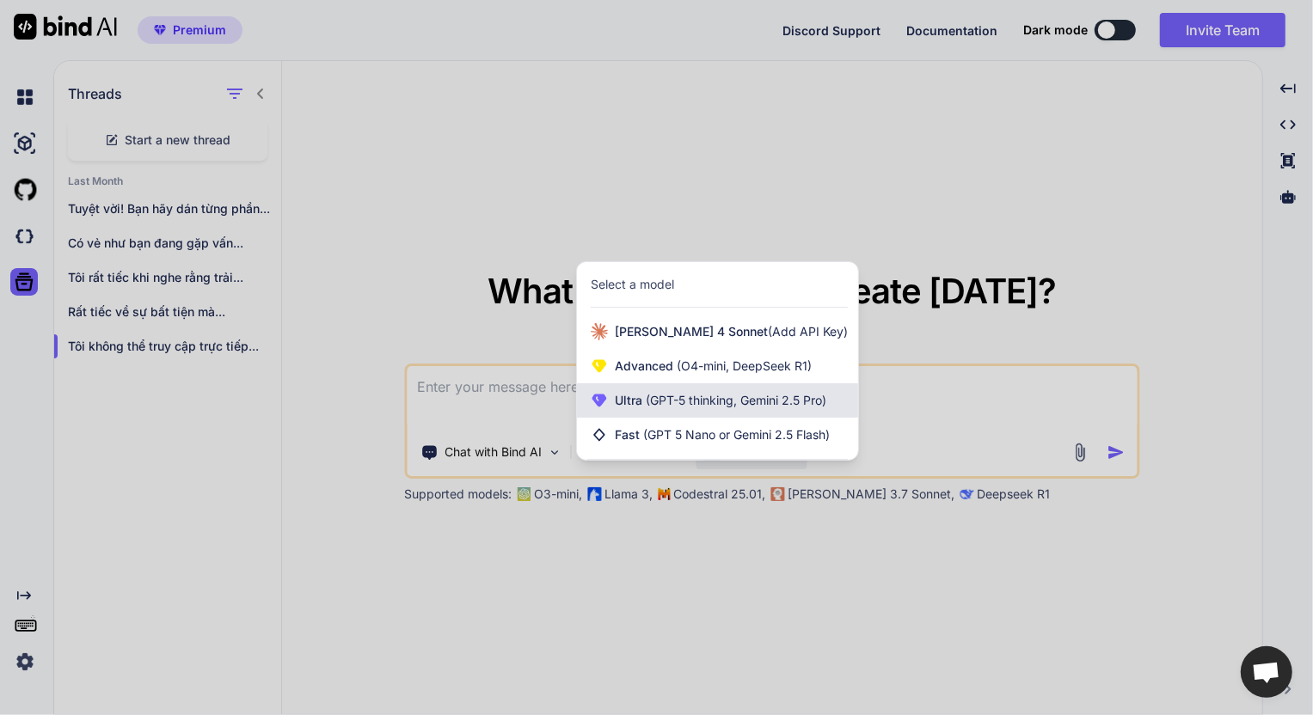
click at [720, 398] on span "(GPT-5 thinking, Gemini 2.5 Pro)" at bounding box center [734, 400] width 184 height 15
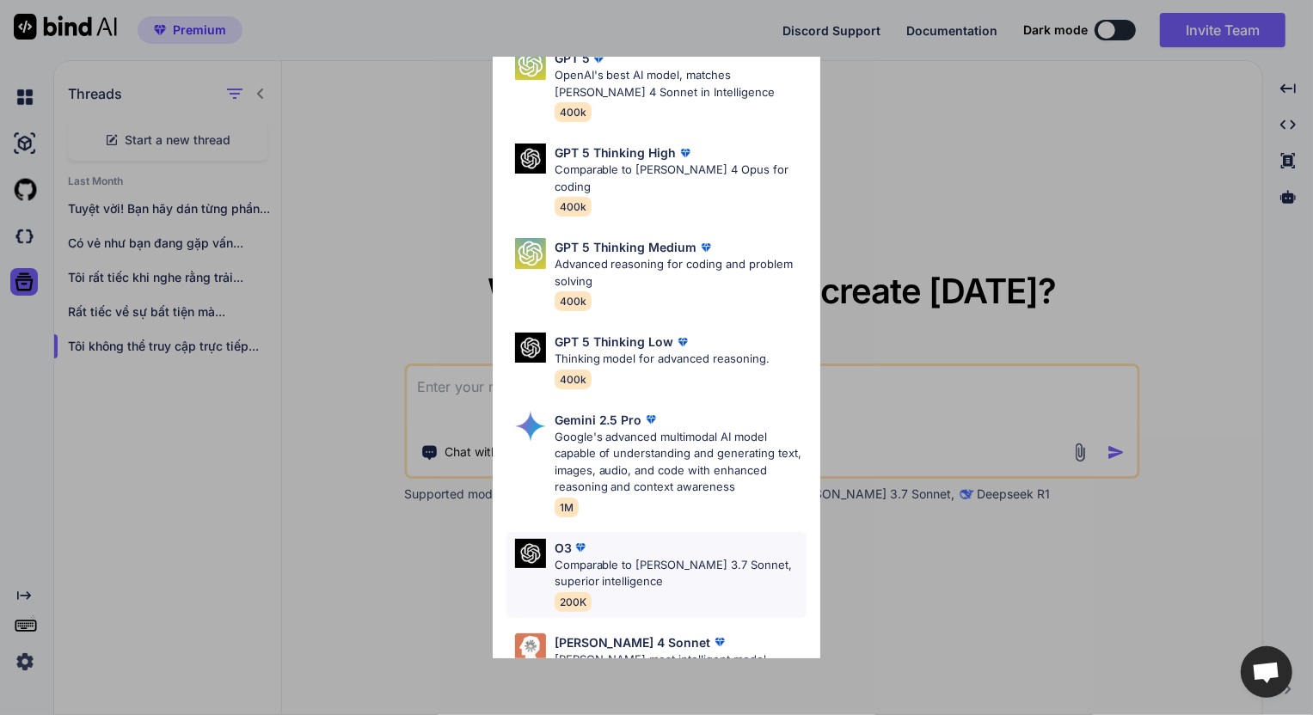
scroll to position [32, 0]
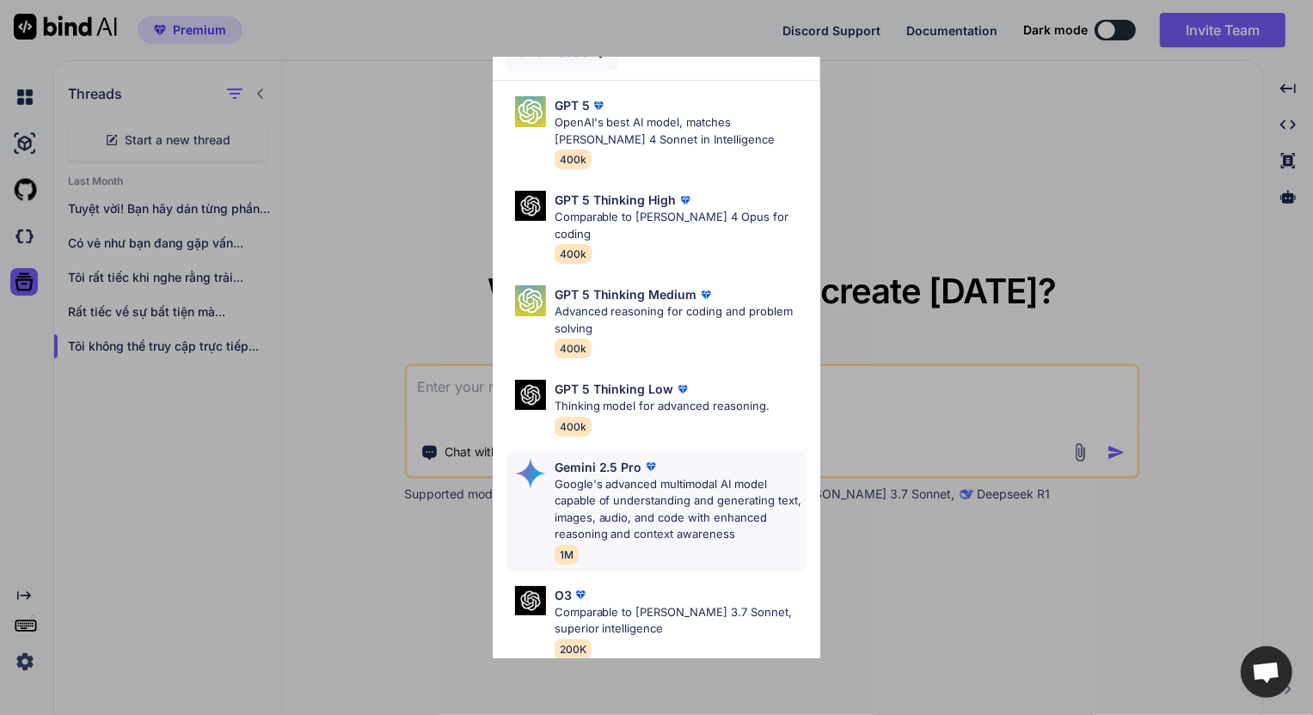
click at [644, 485] on p "Google's advanced multimodal AI model capable of understanding and generating t…" at bounding box center [681, 509] width 253 height 67
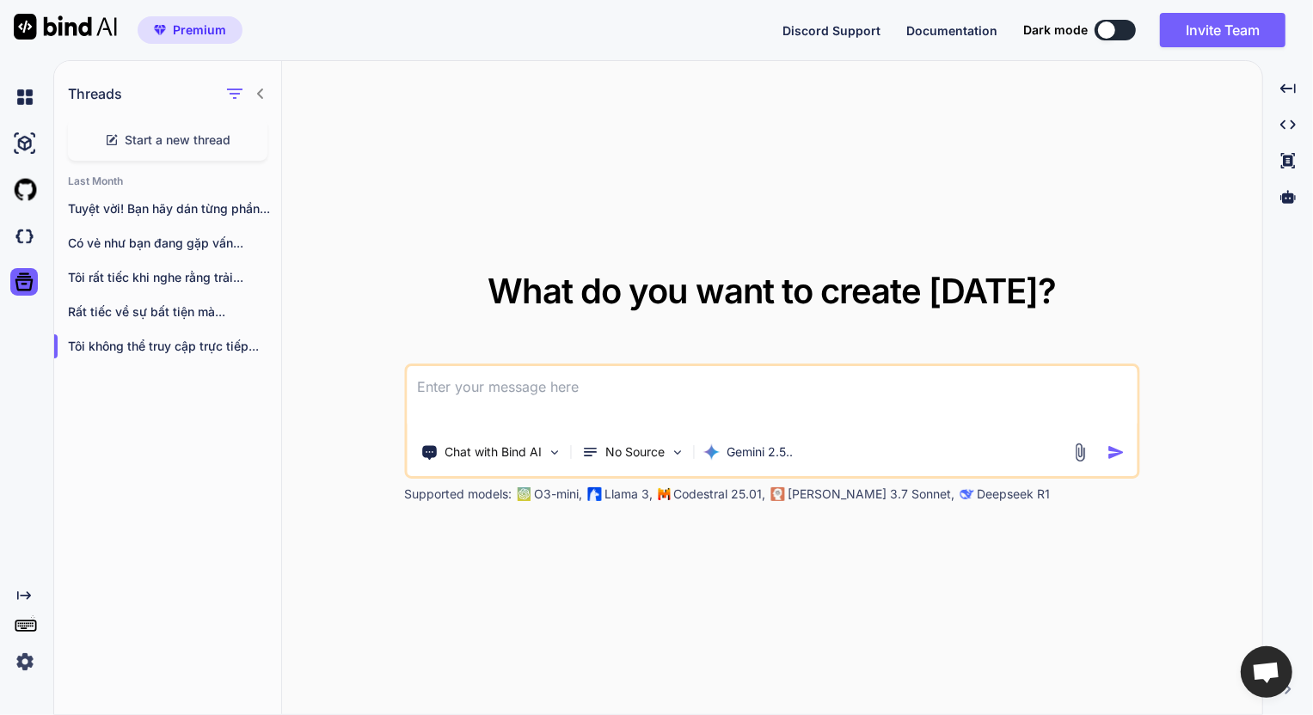
click at [1075, 451] on img at bounding box center [1080, 453] width 20 height 20
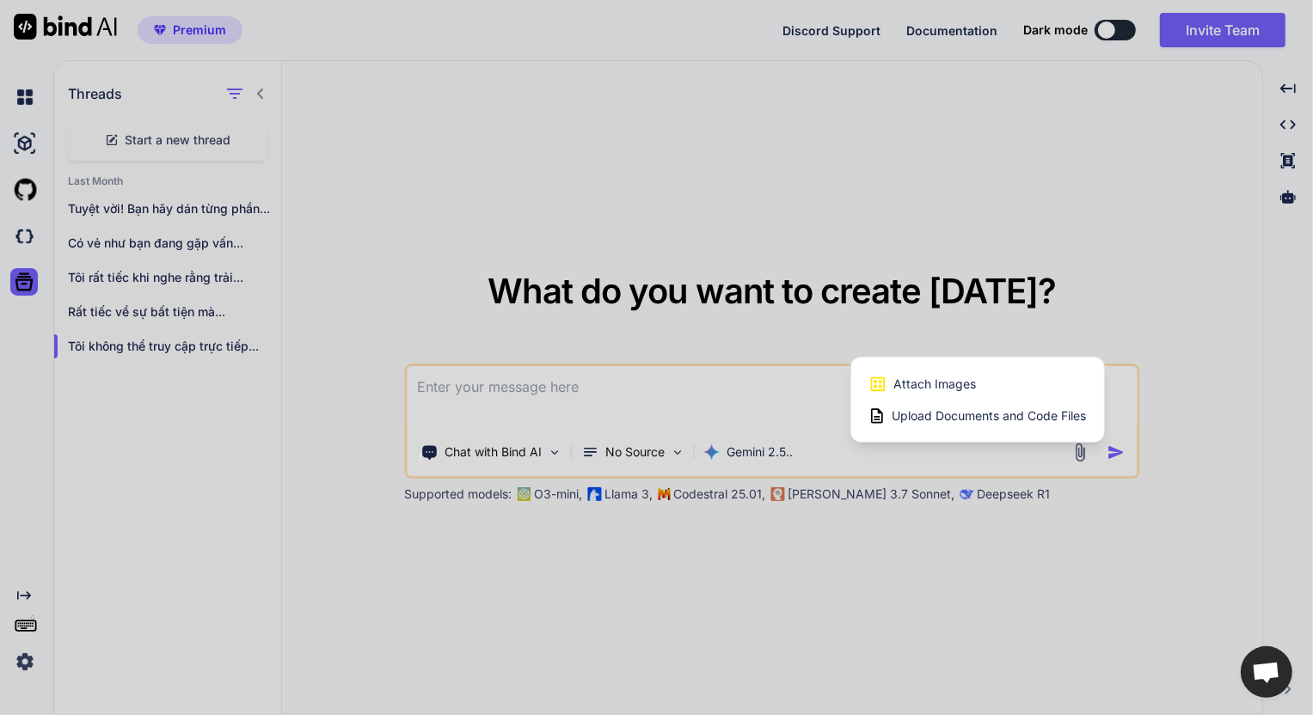
click at [942, 386] on span "Attach Images" at bounding box center [935, 384] width 83 height 17
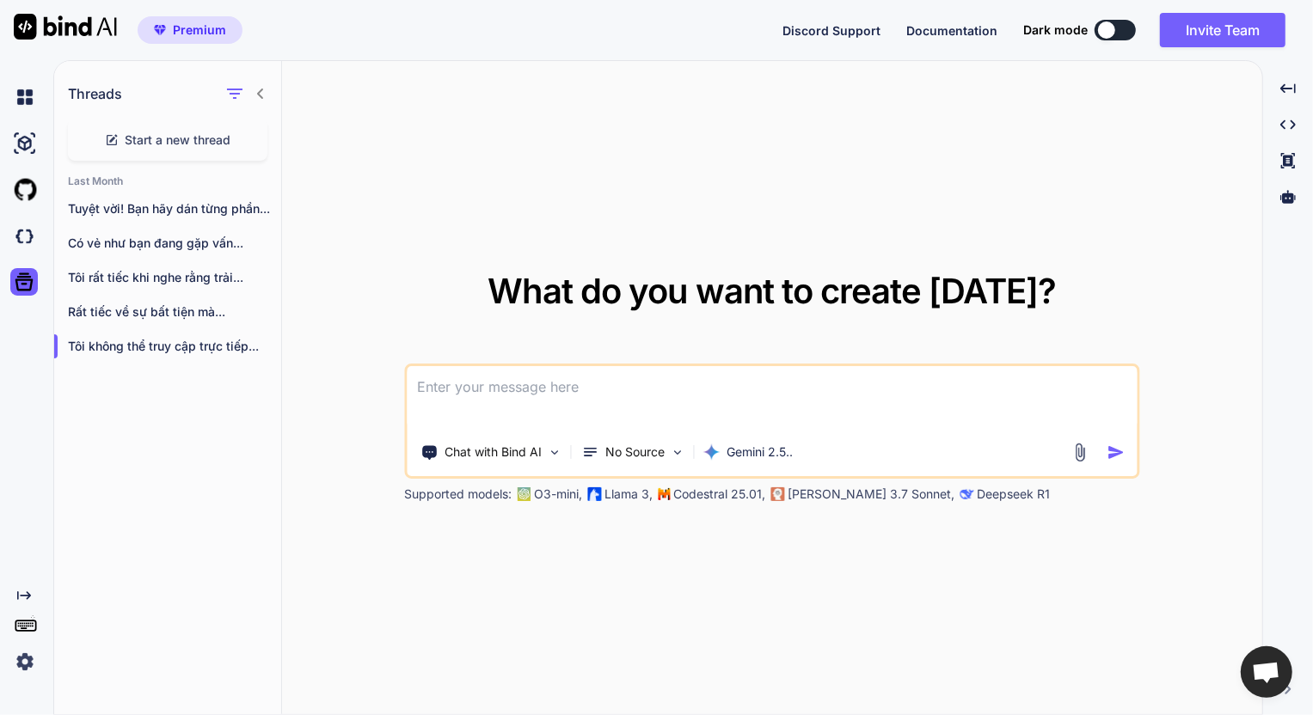
type input "C:\fakepath\screenshot.46.jpg"
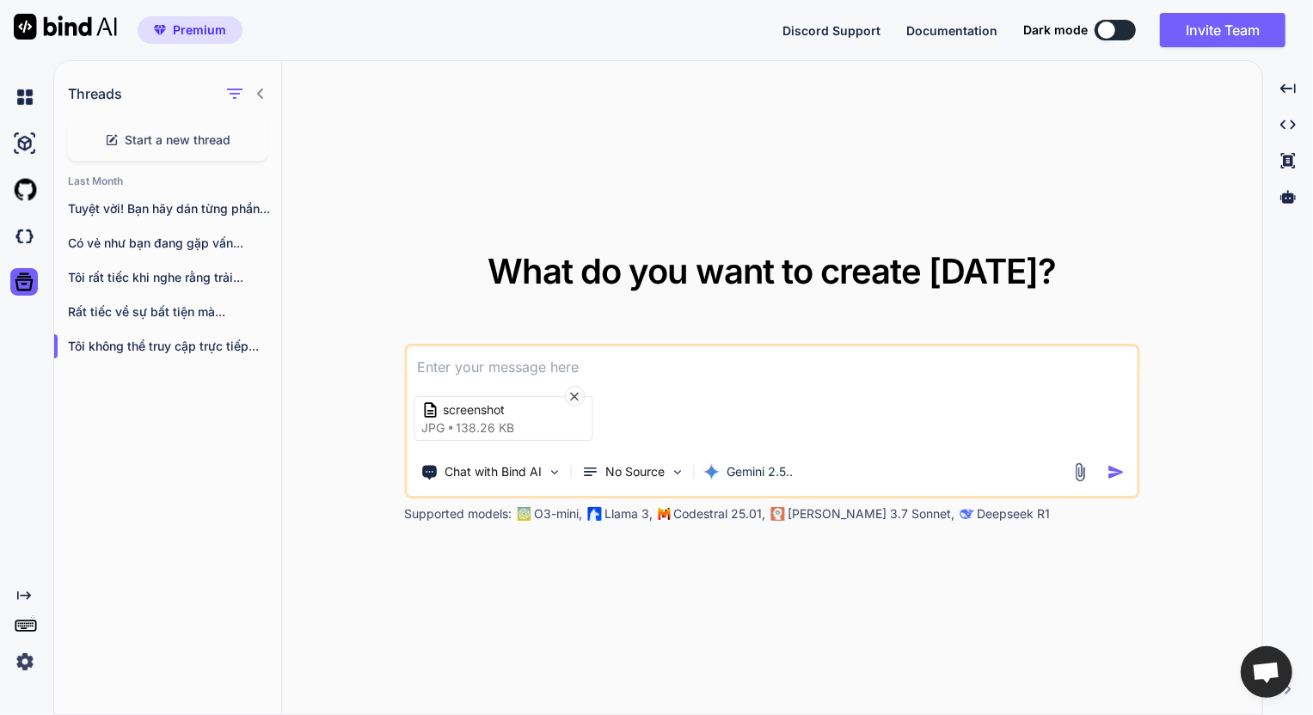
click at [1109, 474] on img "button" at bounding box center [1116, 473] width 18 height 18
click at [493, 366] on textarea at bounding box center [772, 362] width 730 height 31
type textarea "giải bài tập TIếng Anh"
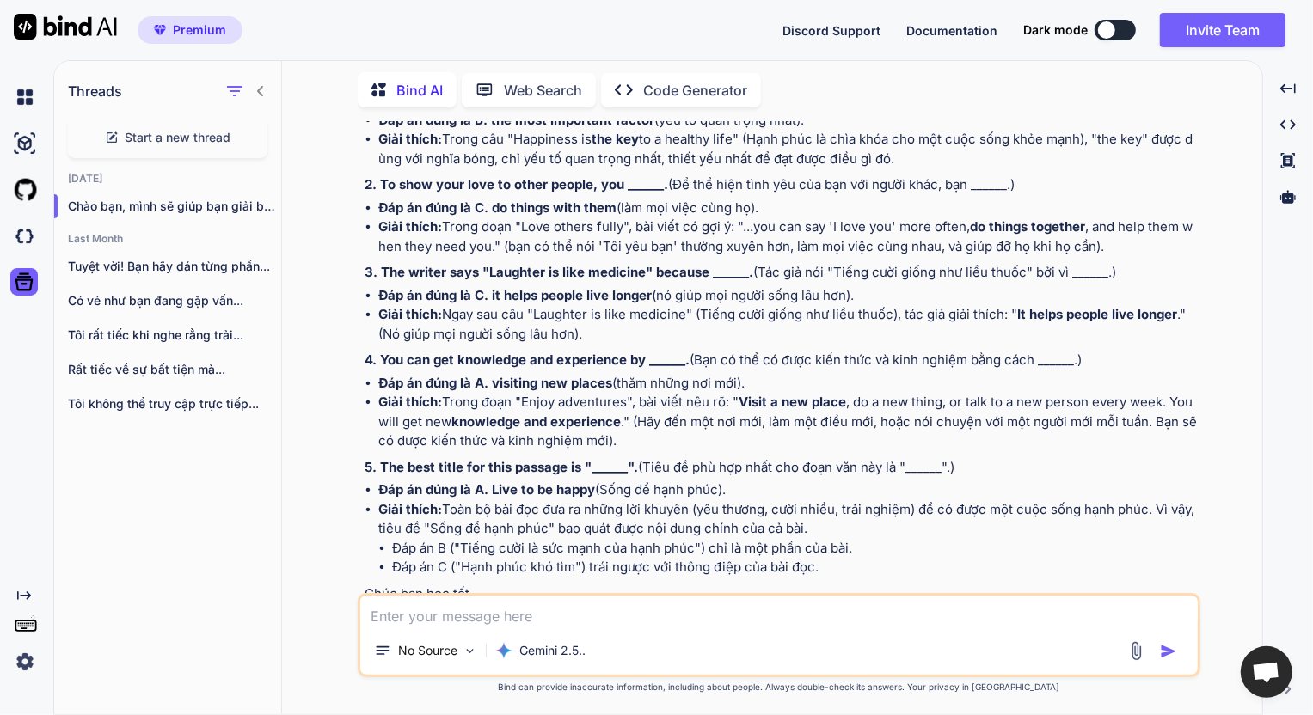
scroll to position [495, 0]
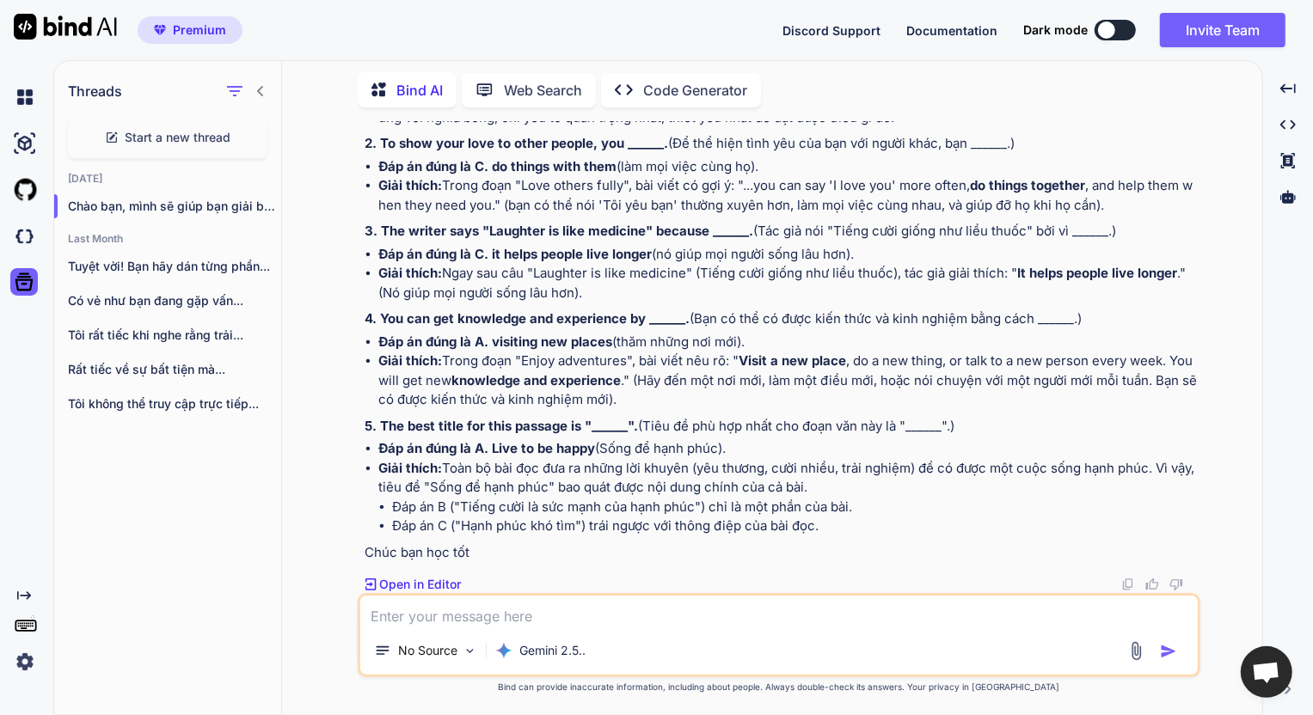
click at [433, 617] on textarea at bounding box center [779, 611] width 838 height 31
click at [482, 615] on textarea at bounding box center [779, 611] width 838 height 31
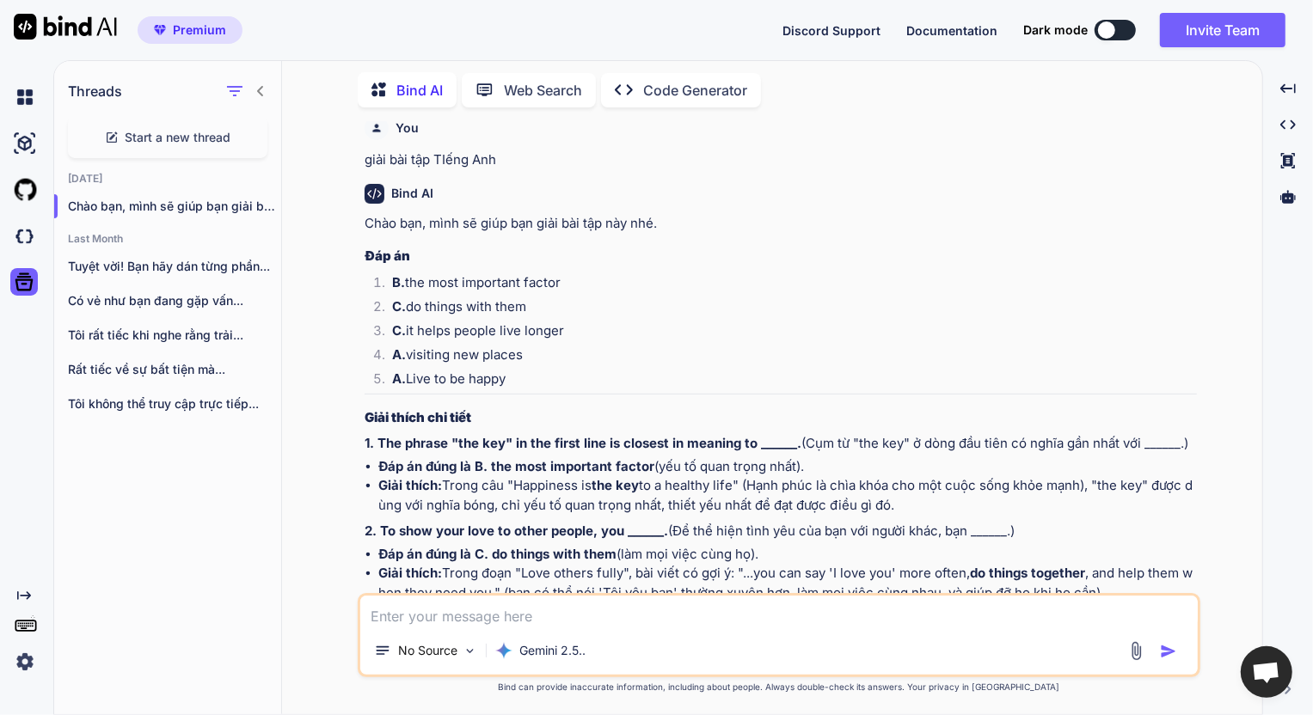
scroll to position [0, 0]
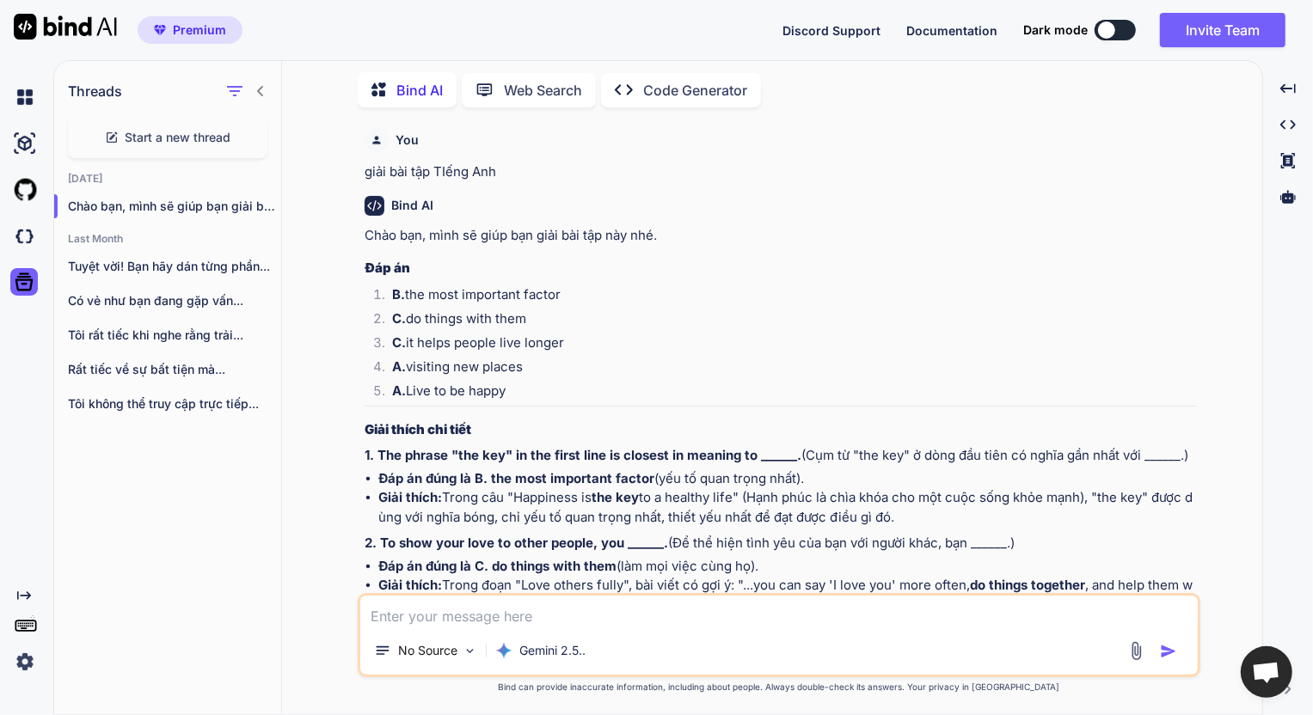
click at [464, 609] on textarea at bounding box center [779, 611] width 838 height 31
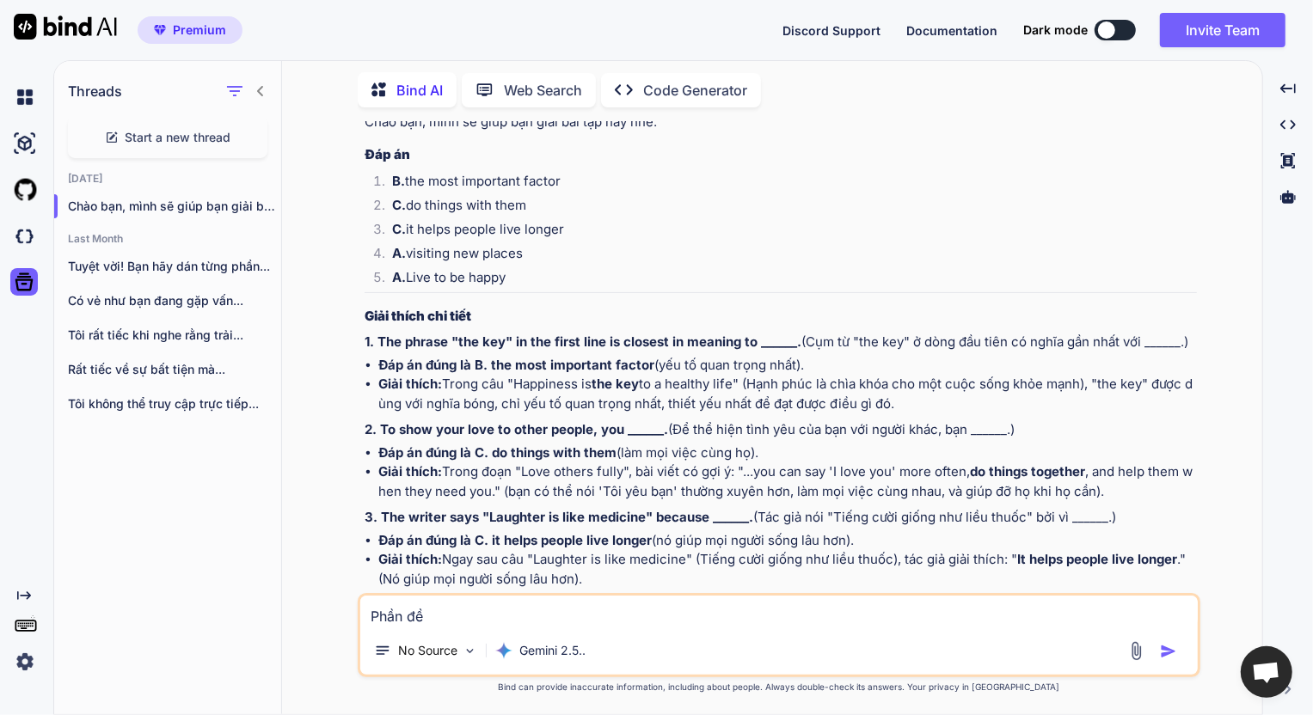
scroll to position [156, 0]
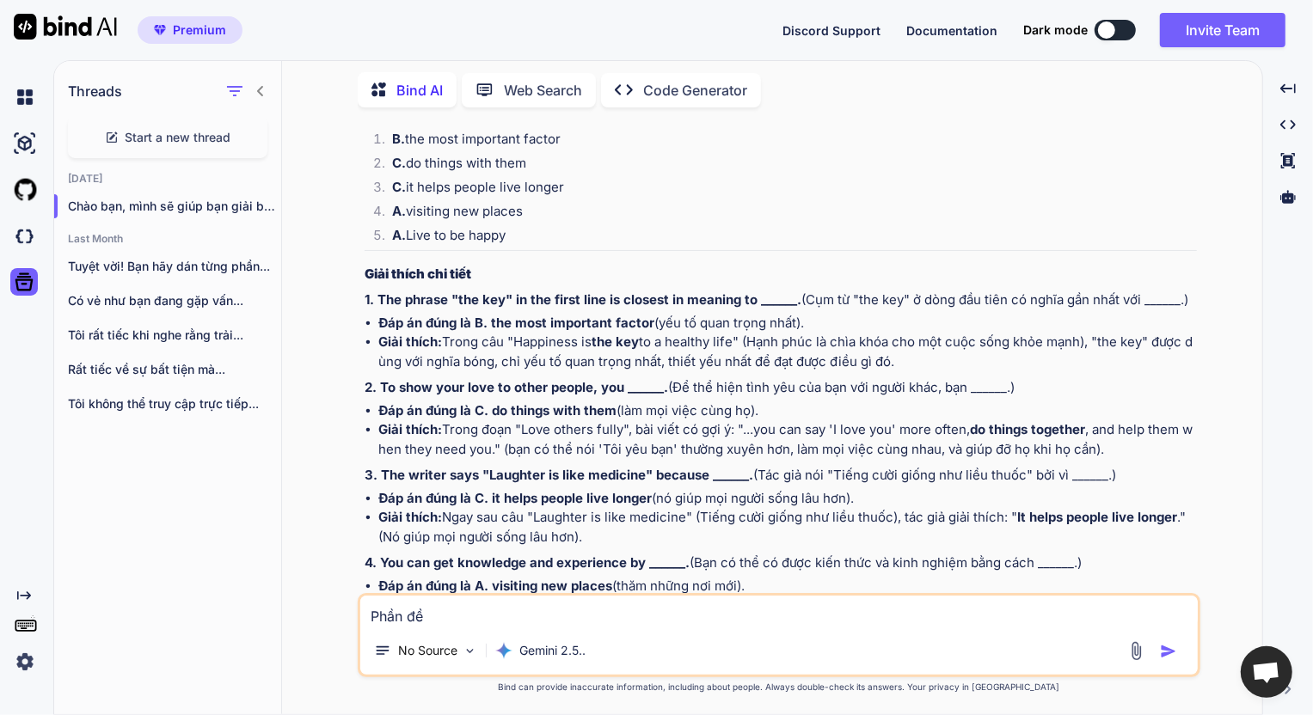
click at [525, 616] on textarea "Phần đề" at bounding box center [779, 611] width 838 height 31
drag, startPoint x: 482, startPoint y: 618, endPoint x: 346, endPoint y: 618, distance: 135.9
click at [346, 618] on div "You giải bài tập TIếng Anh Bind AI Chào bạn, mình sẽ giúp bạn giải bài tập này …" at bounding box center [779, 417] width 967 height 593
paste textarea "Happiness is the key to a healthy life. Here are some things you can do to make…"
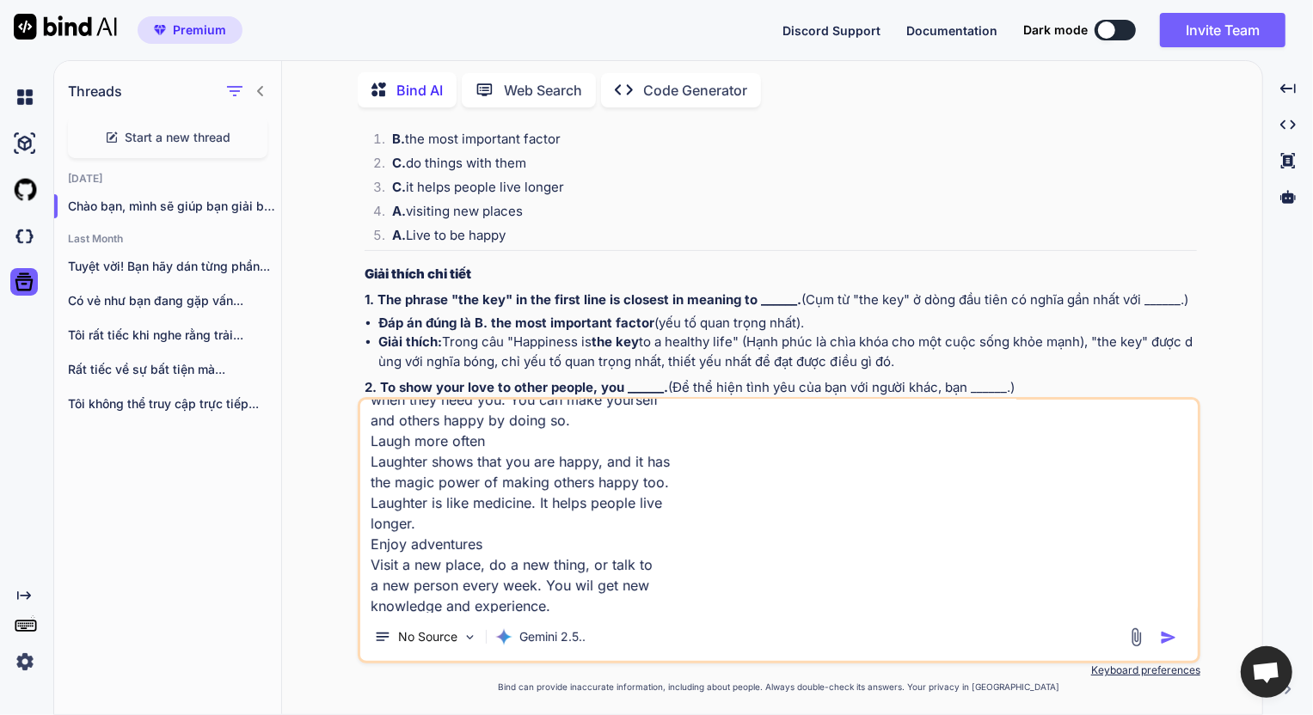
scroll to position [186, 0]
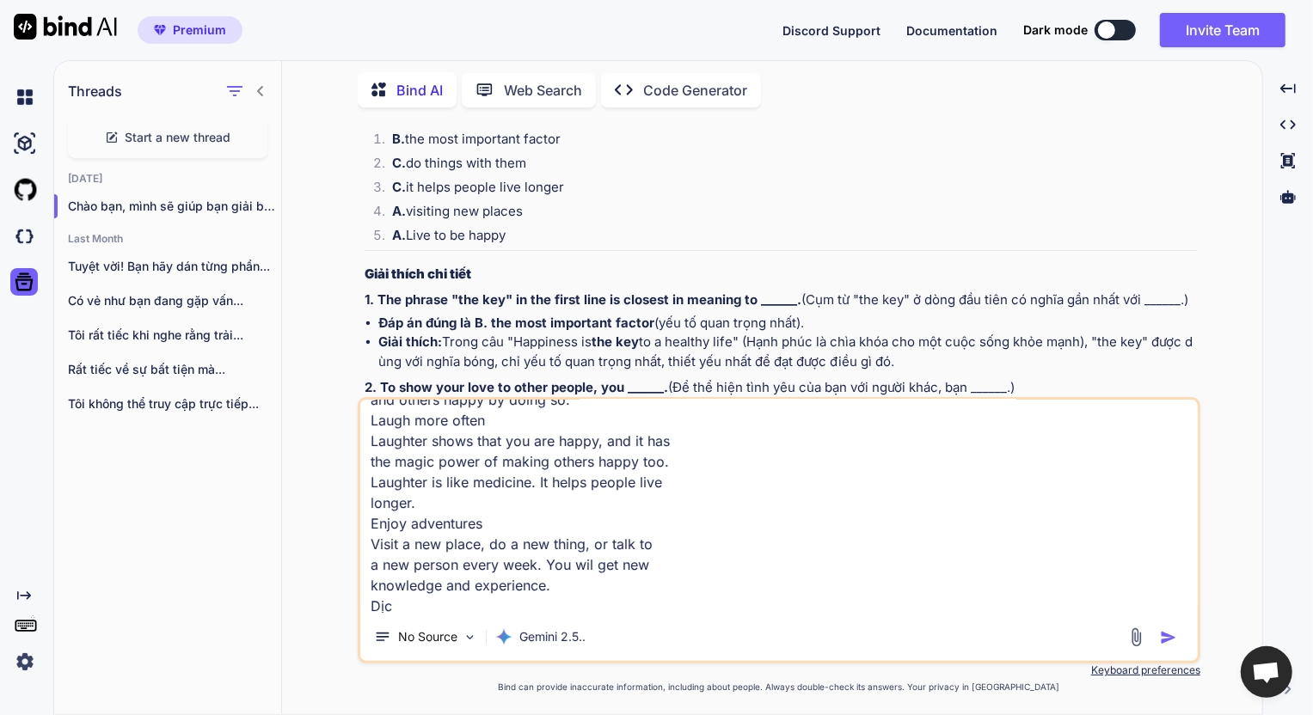
type textarea "Happiness is the key to a healthy life. Here are some things you can do to make…"
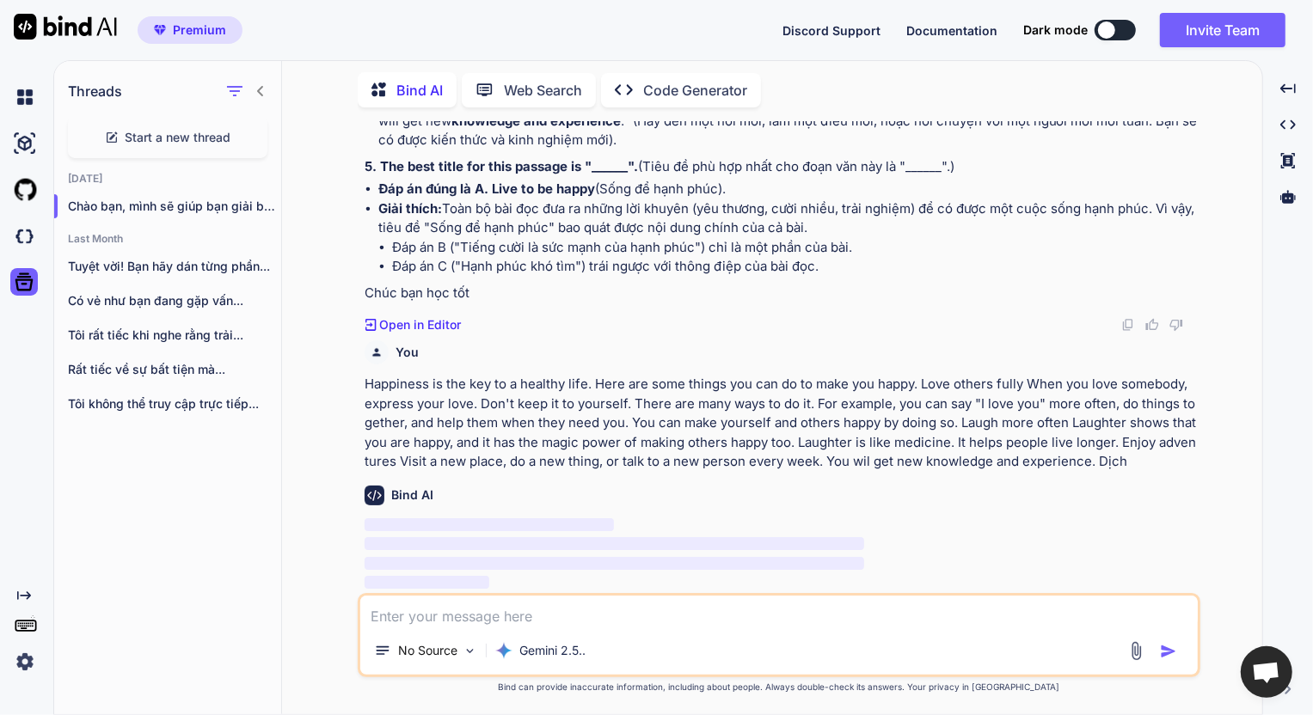
scroll to position [755, 0]
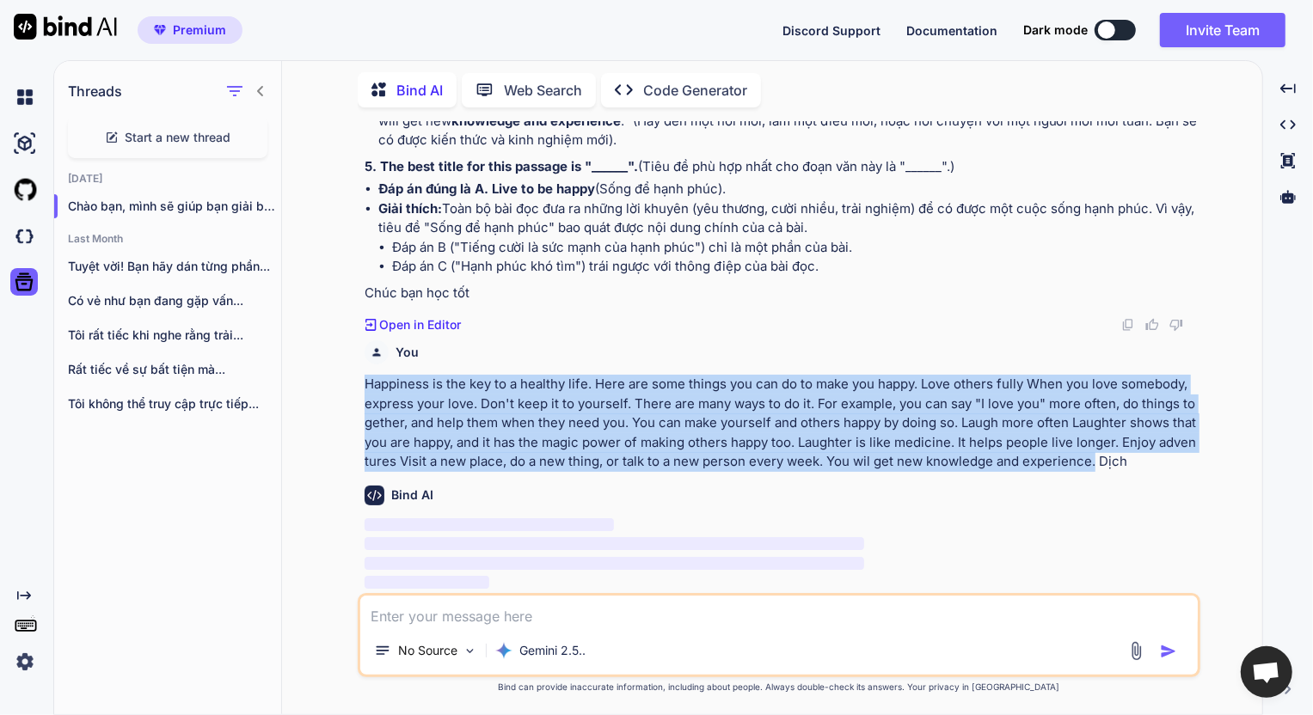
drag, startPoint x: 1102, startPoint y: 465, endPoint x: 344, endPoint y: 379, distance: 762.5
click at [344, 379] on div "You giải bài tập TIếng Anh Bind AI Chào bạn, mình sẽ giúp bạn giải bài tập này …" at bounding box center [779, 417] width 967 height 593
copy p "Happiness is the key to a healthy life. Here are some things you can do to make…"
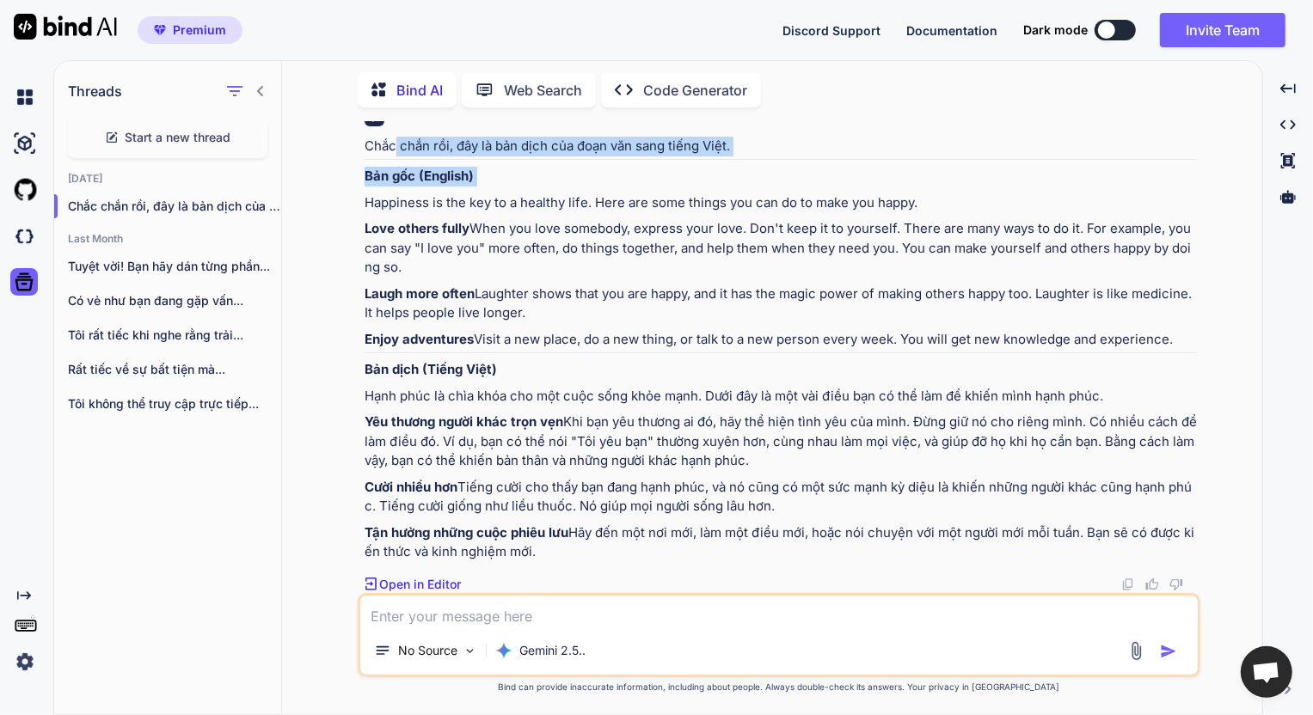
scroll to position [1137, 0]
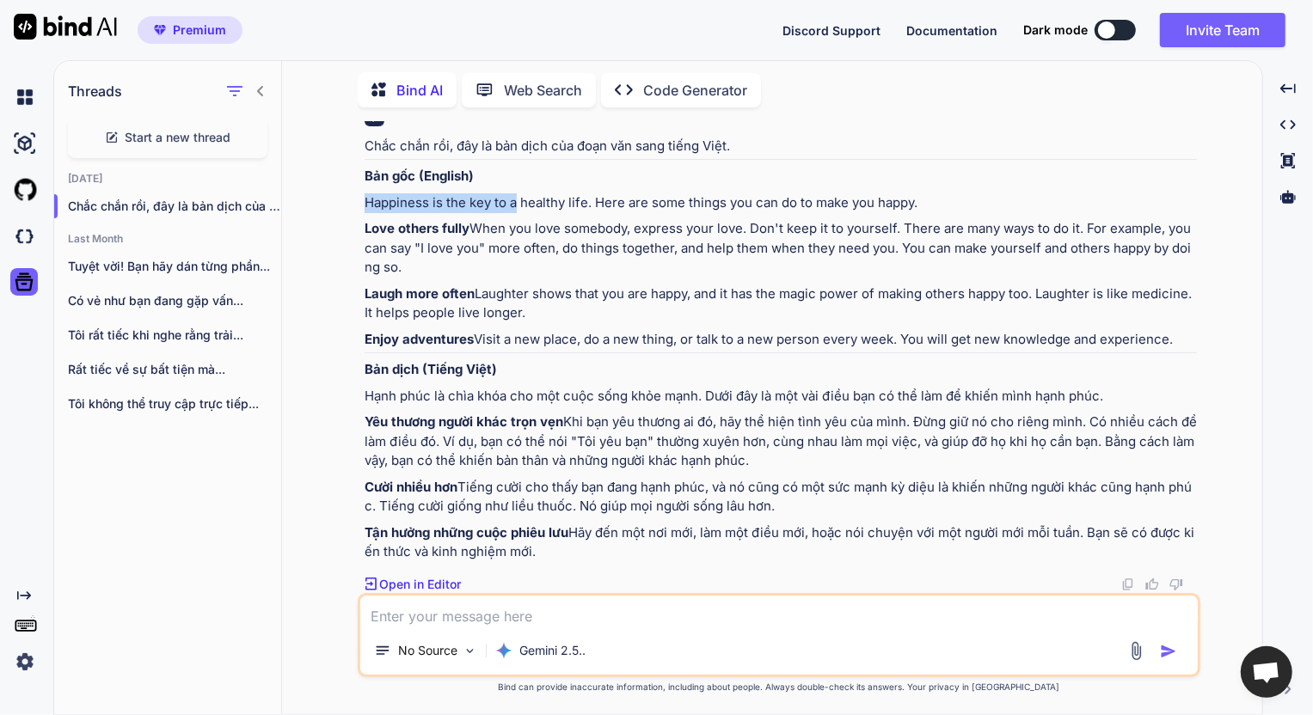
drag, startPoint x: 365, startPoint y: 126, endPoint x: 518, endPoint y: 205, distance: 172.3
click at [518, 203] on p "Happiness is the key to a healthy life. Here are some things you can do to make…" at bounding box center [781, 203] width 832 height 20
click at [476, 230] on p "Love others fully When you love somebody, express your love. Don't keep it to y…" at bounding box center [781, 248] width 832 height 58
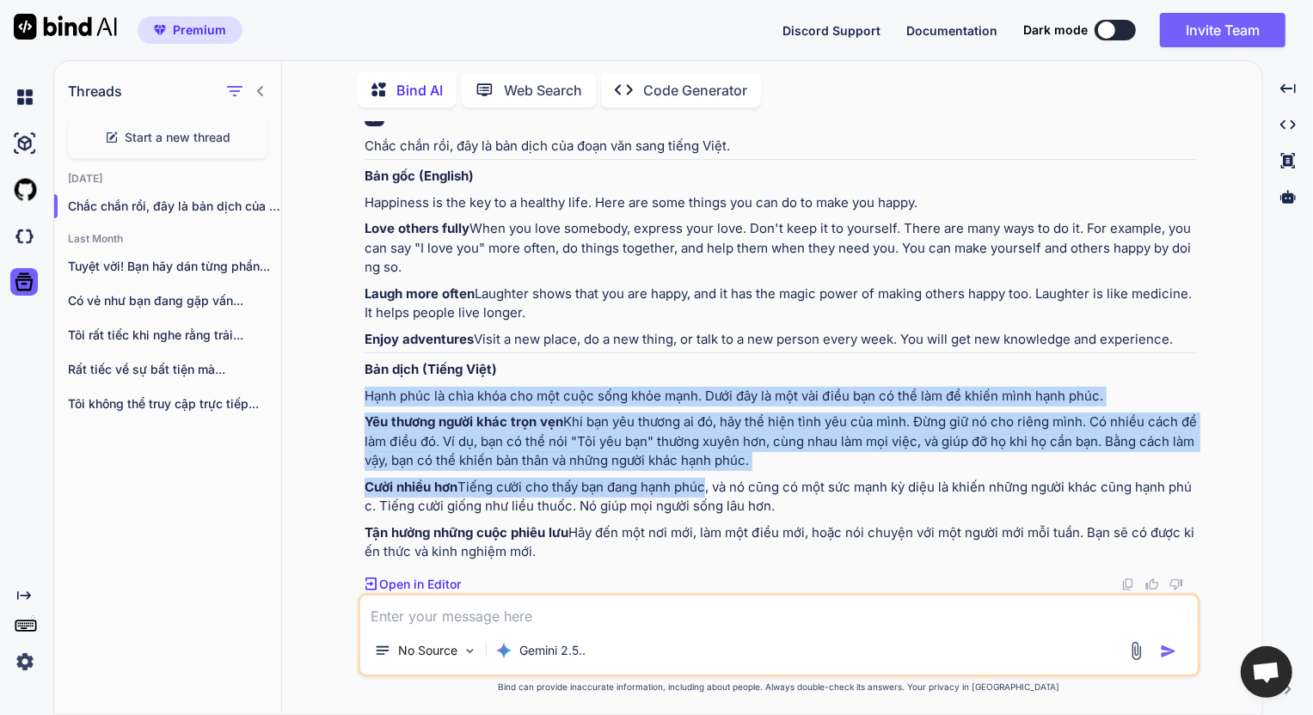
drag, startPoint x: 365, startPoint y: 359, endPoint x: 629, endPoint y: 495, distance: 296.1
click at [614, 491] on div "Chắc chắn rồi, đây là bản dịch của đoạn văn sang tiếng Việt. Bản gốc (English) …" at bounding box center [781, 350] width 832 height 426
click at [1176, 559] on p "Tận hưởng những cuộc phiêu lưu Hãy đến một nơi mới, làm một điều mới, hoặc nói …" at bounding box center [781, 543] width 832 height 39
copy div "Lore ipsu do sita cons adi eli sedd eius temp inci. Utla etd ma ali eni admi ve…"
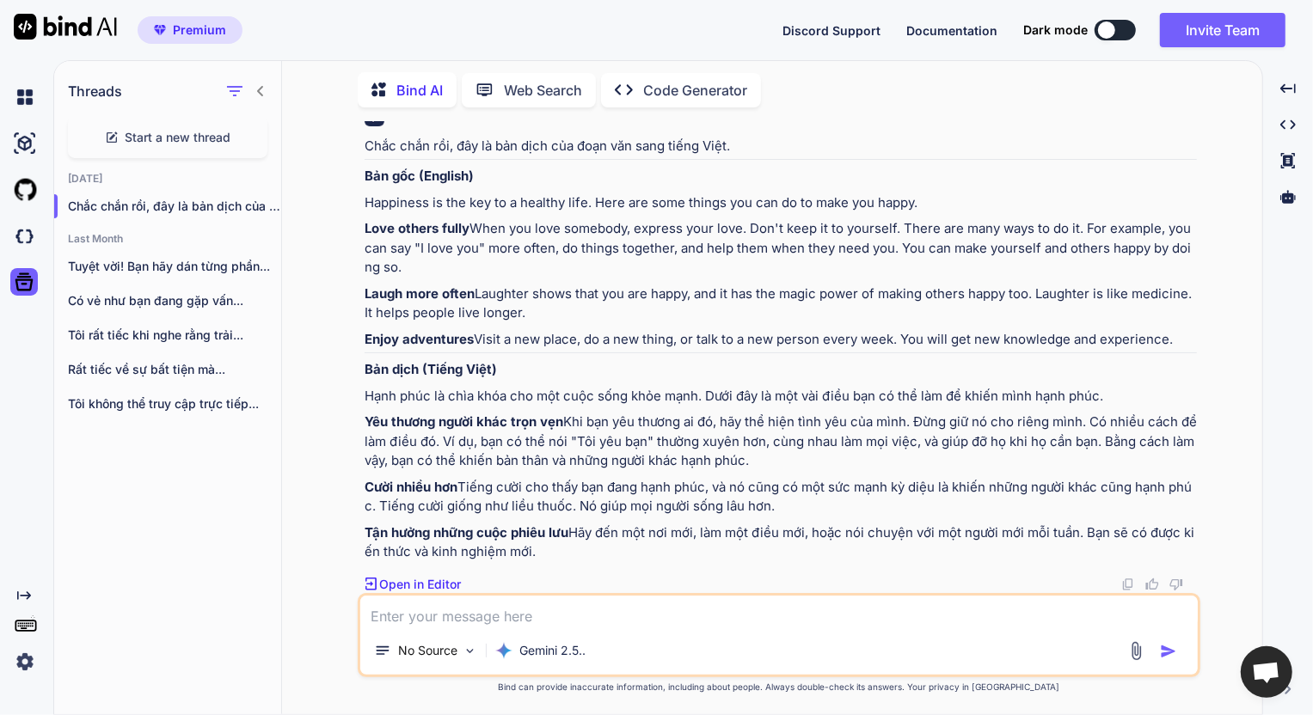
click at [599, 617] on textarea at bounding box center [779, 611] width 838 height 31
paste textarea "Lore ipsu do sita cons adi eli sedd eius temp inci. Utla etd ma ali eni admi ve…"
type textarea "Lore ipsu do sita cons adi eli sedd eius temp inci. Utla etd ma ali eni admi ve…"
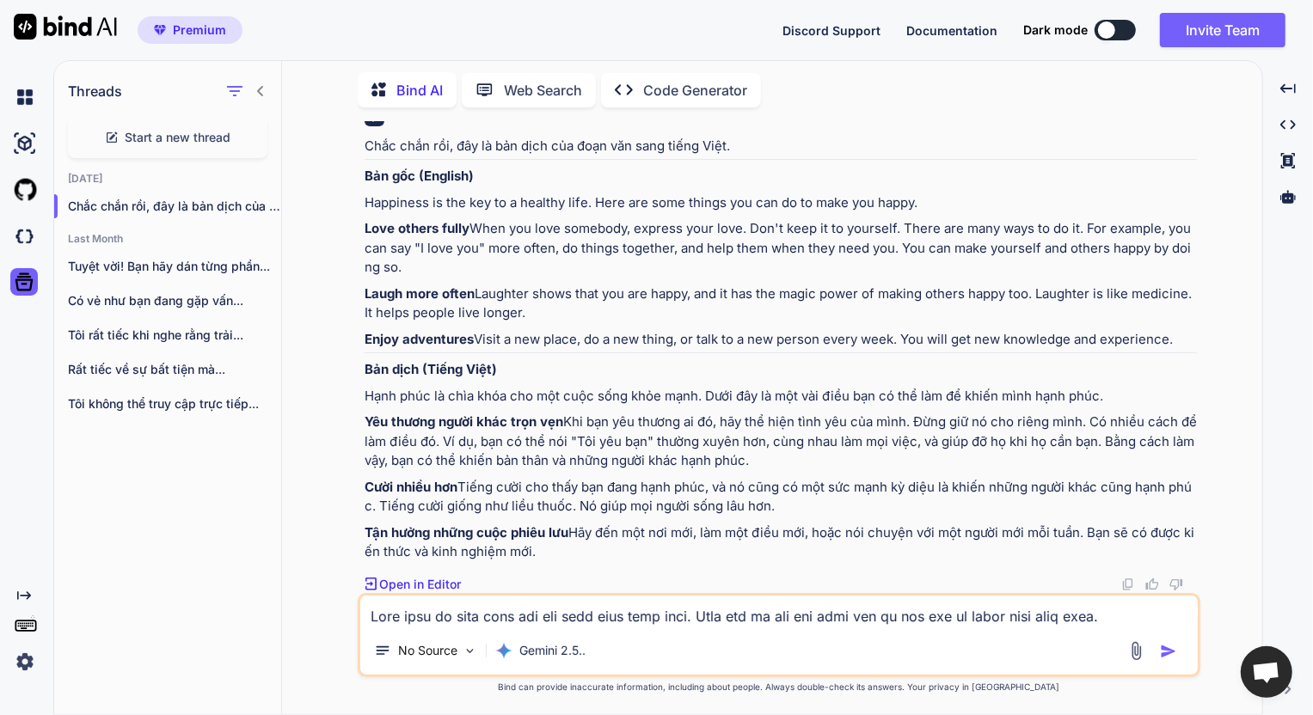
scroll to position [83, 0]
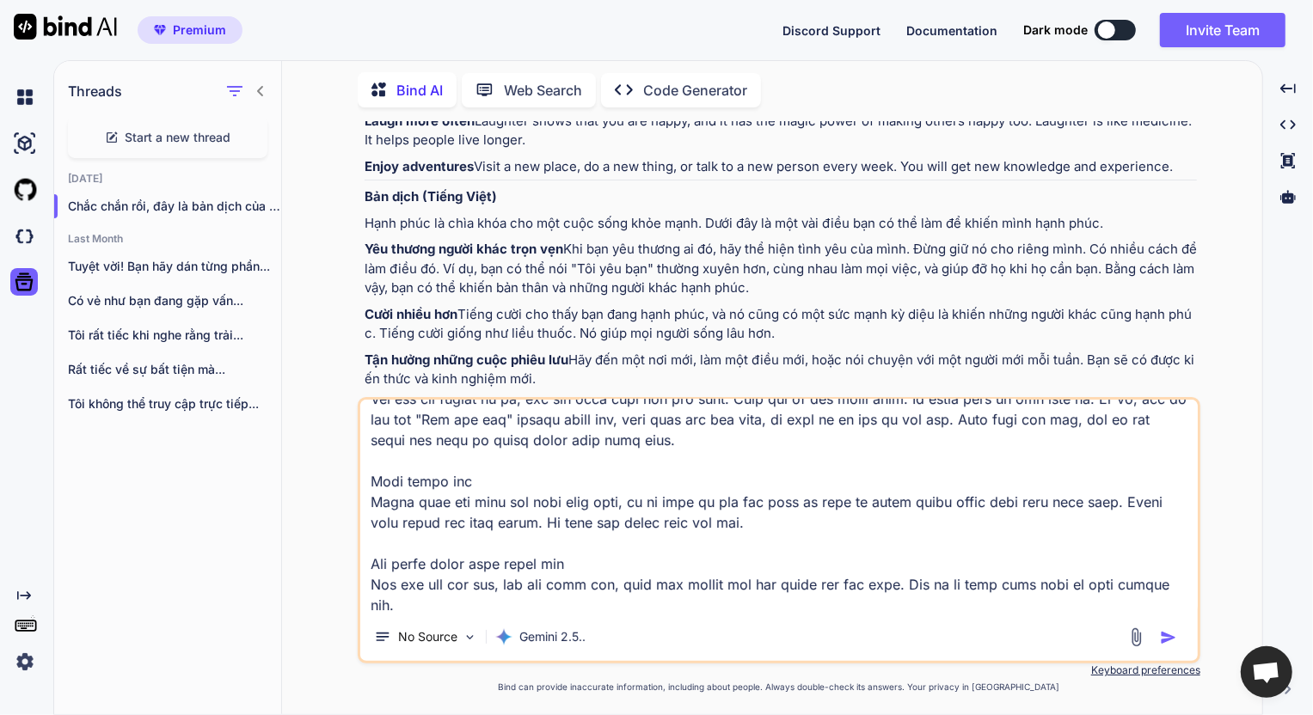
click at [482, 544] on textarea at bounding box center [779, 506] width 838 height 213
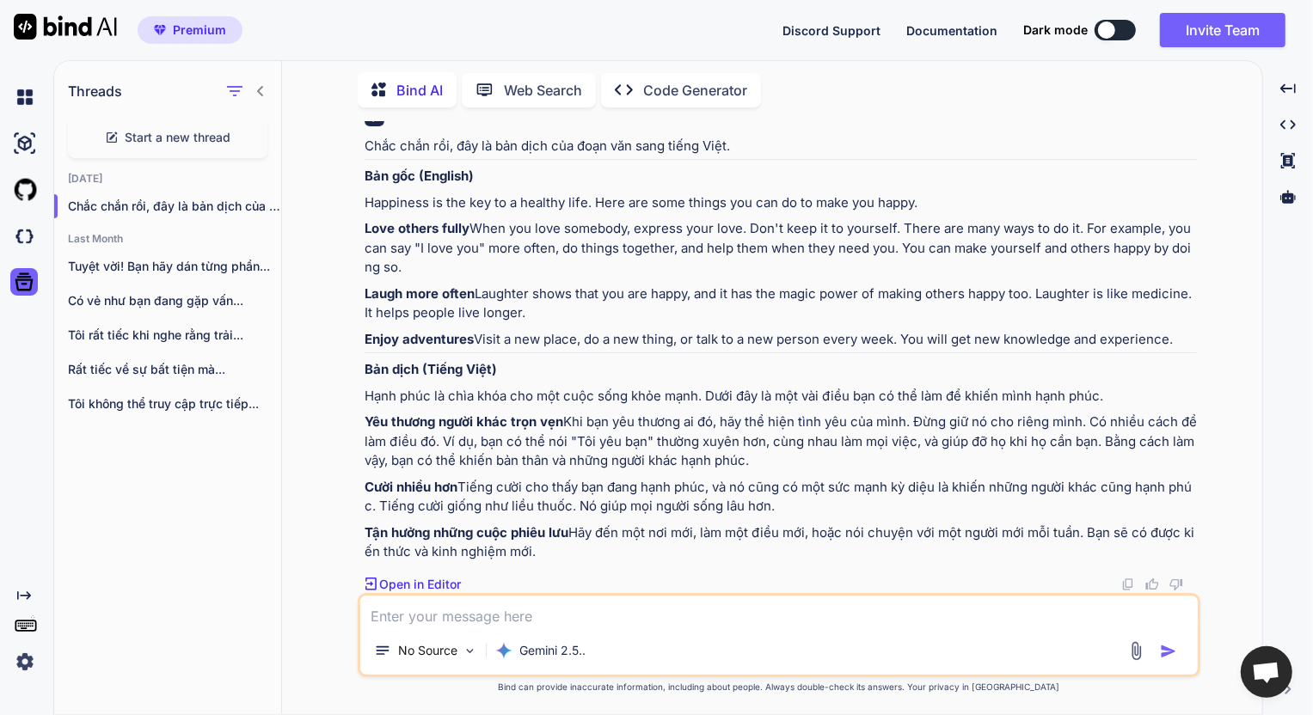
scroll to position [0, 0]
click at [1222, 605] on div "You giải bài tập TIếng Anh Bind AI Chào bạn, mình sẽ giúp bạn giải bài tập này …" at bounding box center [779, 417] width 967 height 593
click at [722, 609] on textarea at bounding box center [779, 611] width 838 height 31
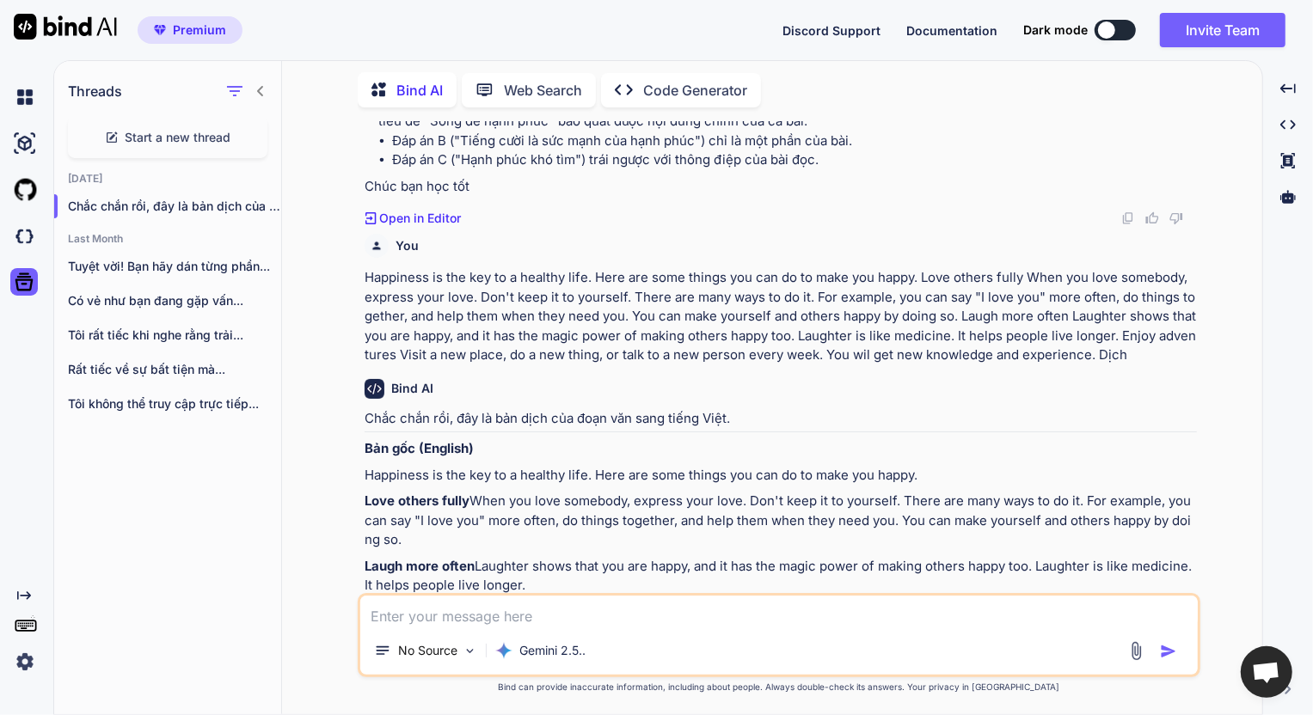
scroll to position [742, 0]
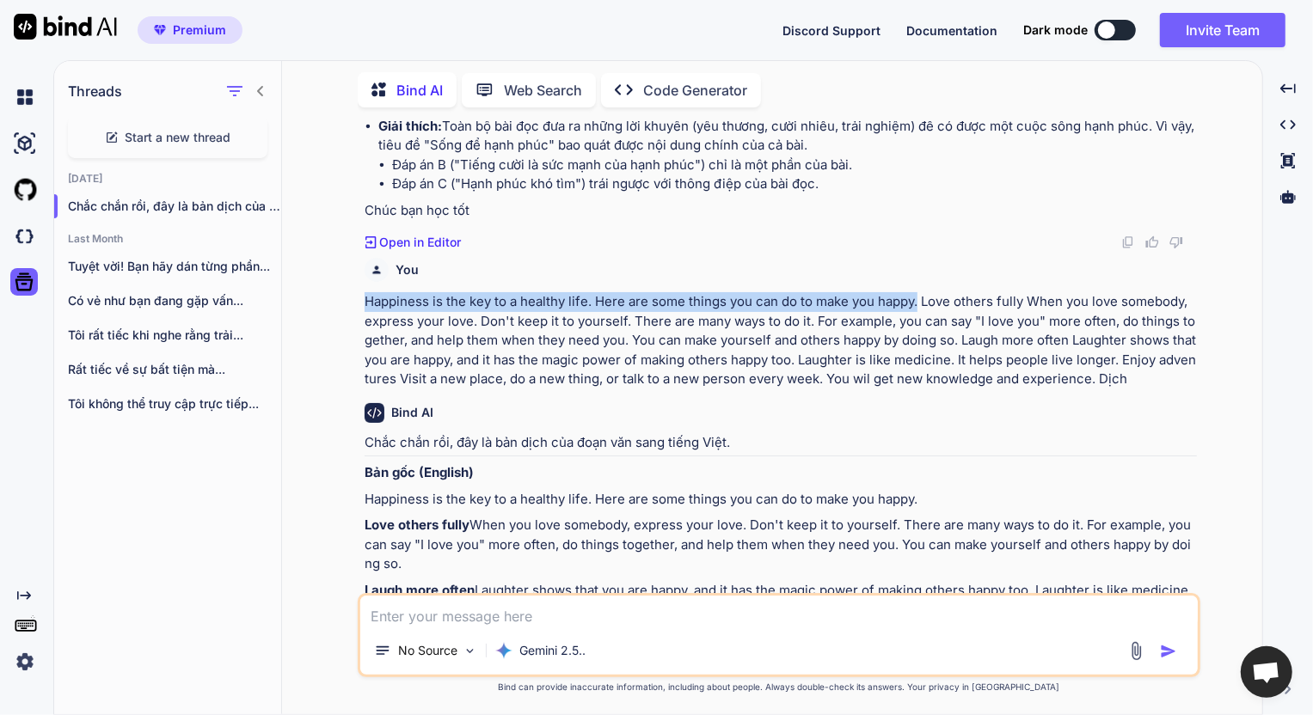
drag, startPoint x: 364, startPoint y: 397, endPoint x: 918, endPoint y: 396, distance: 554.7
click at [918, 390] on p "Happiness is the key to a healthy life. Here are some things you can do to make…" at bounding box center [781, 340] width 832 height 97
copy p "Happiness is the key to a healthy life. Here are some things you can do to make…"
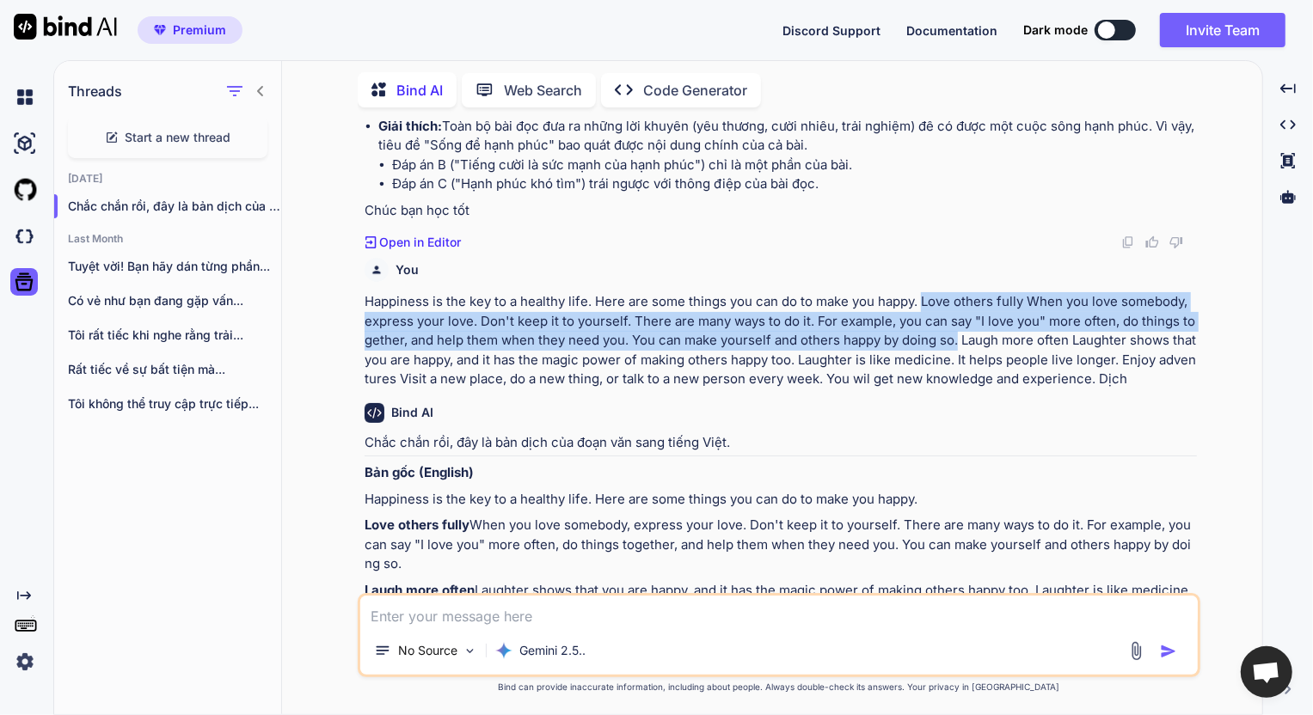
drag, startPoint x: 921, startPoint y: 398, endPoint x: 959, endPoint y: 434, distance: 52.3
click at [959, 390] on p "Happiness is the key to a healthy life. Here are some things you can do to make…" at bounding box center [781, 340] width 832 height 97
copy p "Love others fully When you love somebody, express your love. Don't keep it to y…"
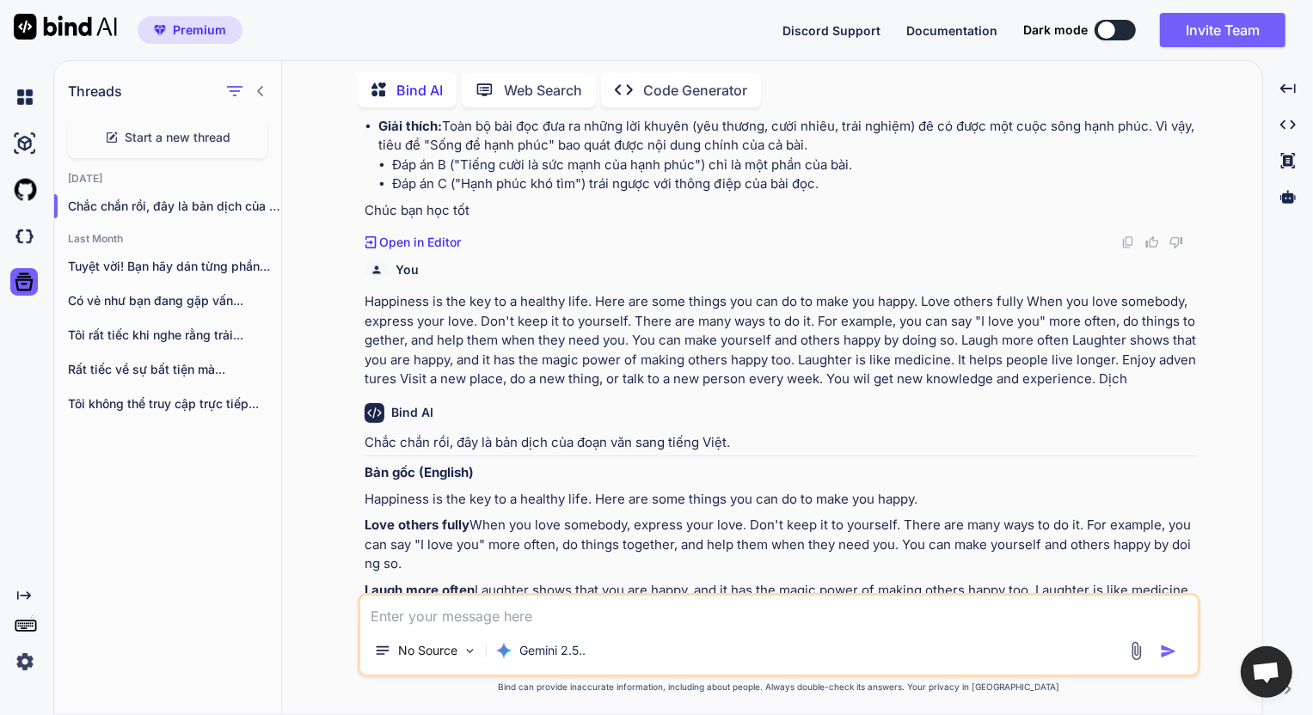
drag, startPoint x: 721, startPoint y: 462, endPoint x: 743, endPoint y: 458, distance: 21.8
click at [721, 390] on p "Happiness is the key to a healthy life. Here are some things you can do to make…" at bounding box center [781, 340] width 832 height 97
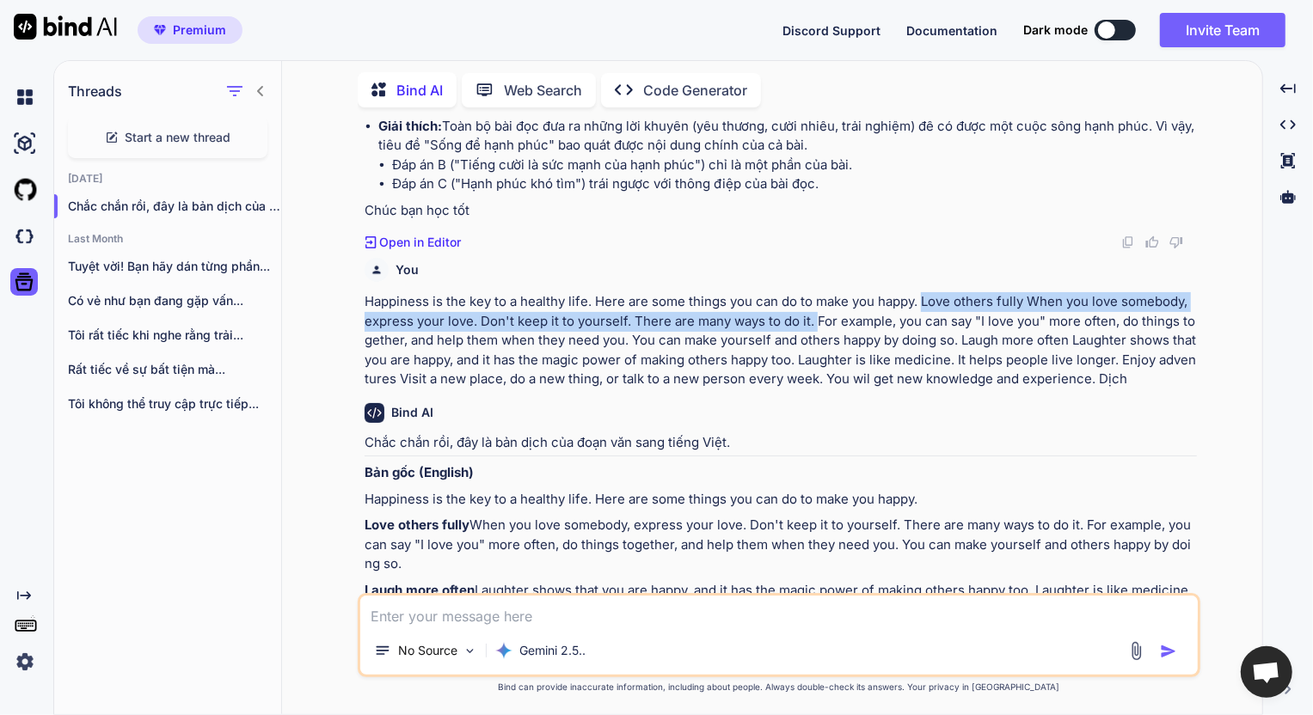
drag, startPoint x: 924, startPoint y: 398, endPoint x: 813, endPoint y: 421, distance: 112.3
click at [813, 390] on p "Happiness is the key to a healthy life. Here are some things you can do to make…" at bounding box center [781, 340] width 832 height 97
copy p "Love others fully When you love somebody, express your love. Don't keep it to y…"
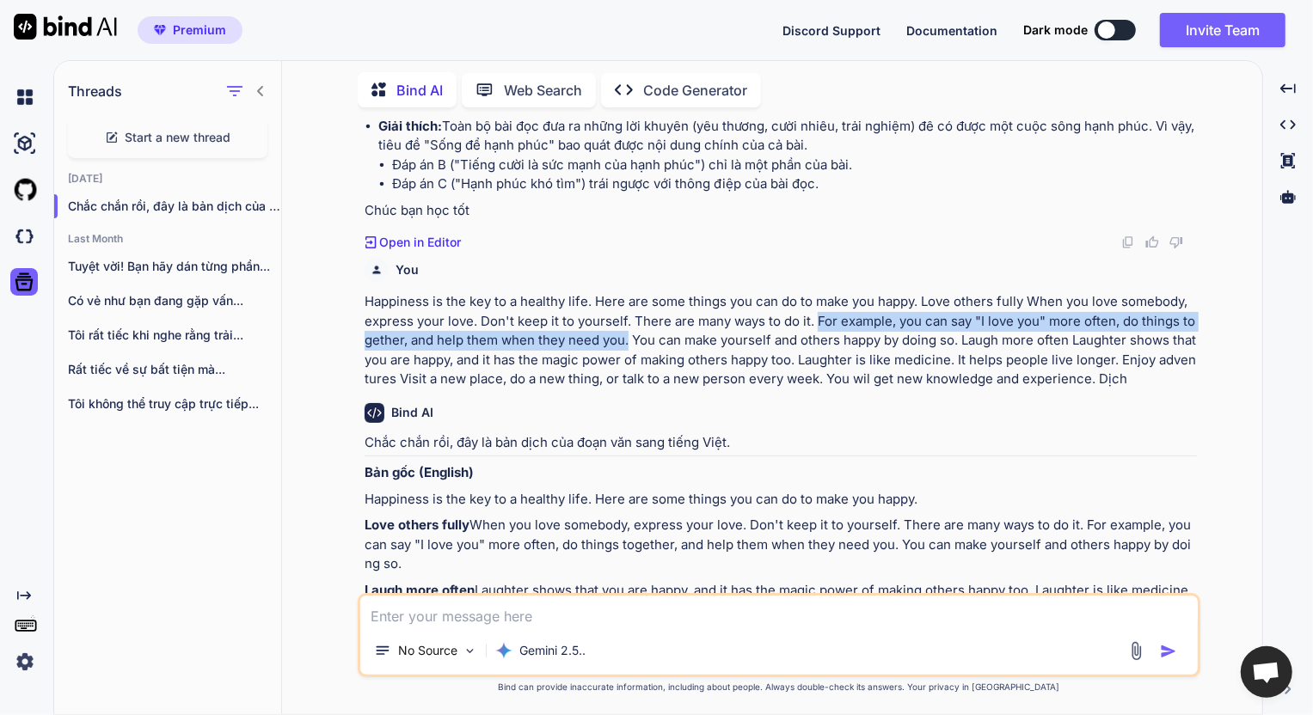
drag, startPoint x: 816, startPoint y: 418, endPoint x: 629, endPoint y: 440, distance: 188.8
click at [629, 390] on p "Happiness is the key to a healthy life. Here are some things you can do to make…" at bounding box center [781, 340] width 832 height 97
copy p "For example, you can say "I love you" more often, do things together, and help …"
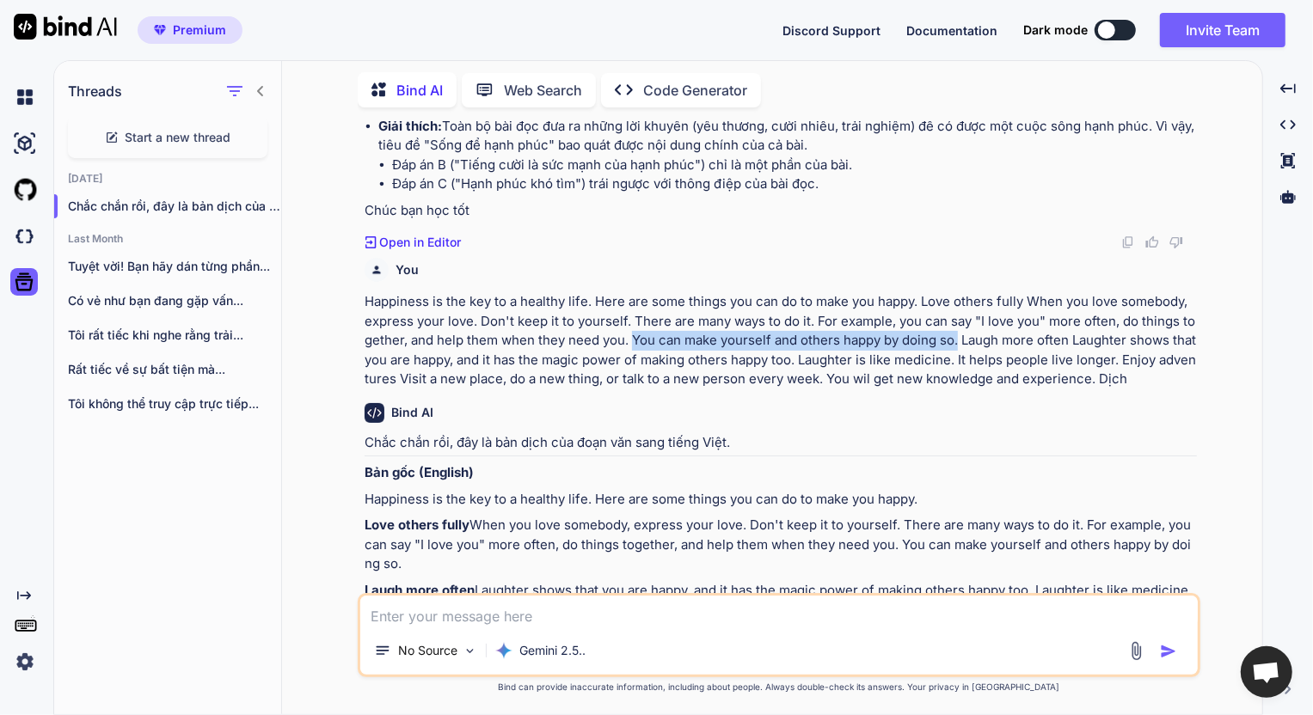
drag, startPoint x: 635, startPoint y: 437, endPoint x: 960, endPoint y: 433, distance: 325.1
click at [960, 390] on p "Happiness is the key to a healthy life. Here are some things you can do to make…" at bounding box center [781, 340] width 832 height 97
copy p "You can make yourself and others happy by doing so."
drag, startPoint x: 962, startPoint y: 435, endPoint x: 1069, endPoint y: 433, distance: 106.6
click at [1069, 390] on p "Happiness is the key to a healthy life. Here are some things you can do to make…" at bounding box center [781, 340] width 832 height 97
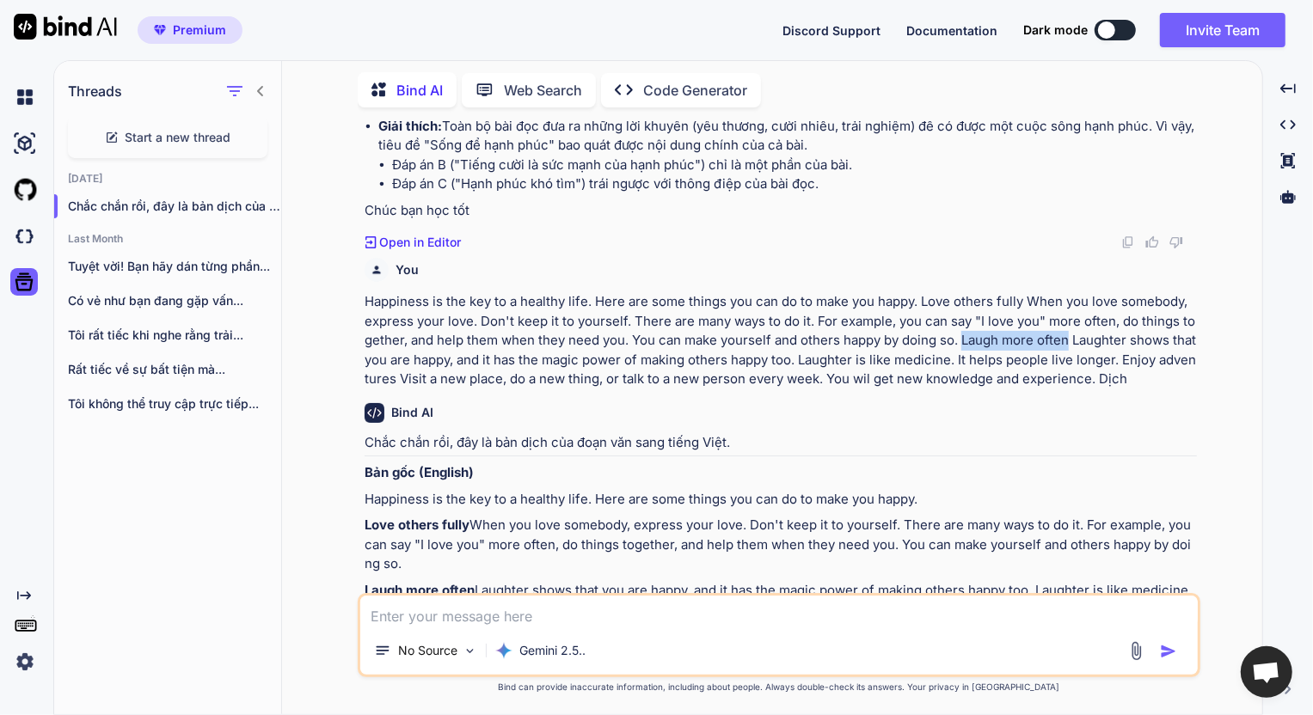
copy p "Laugh more often"
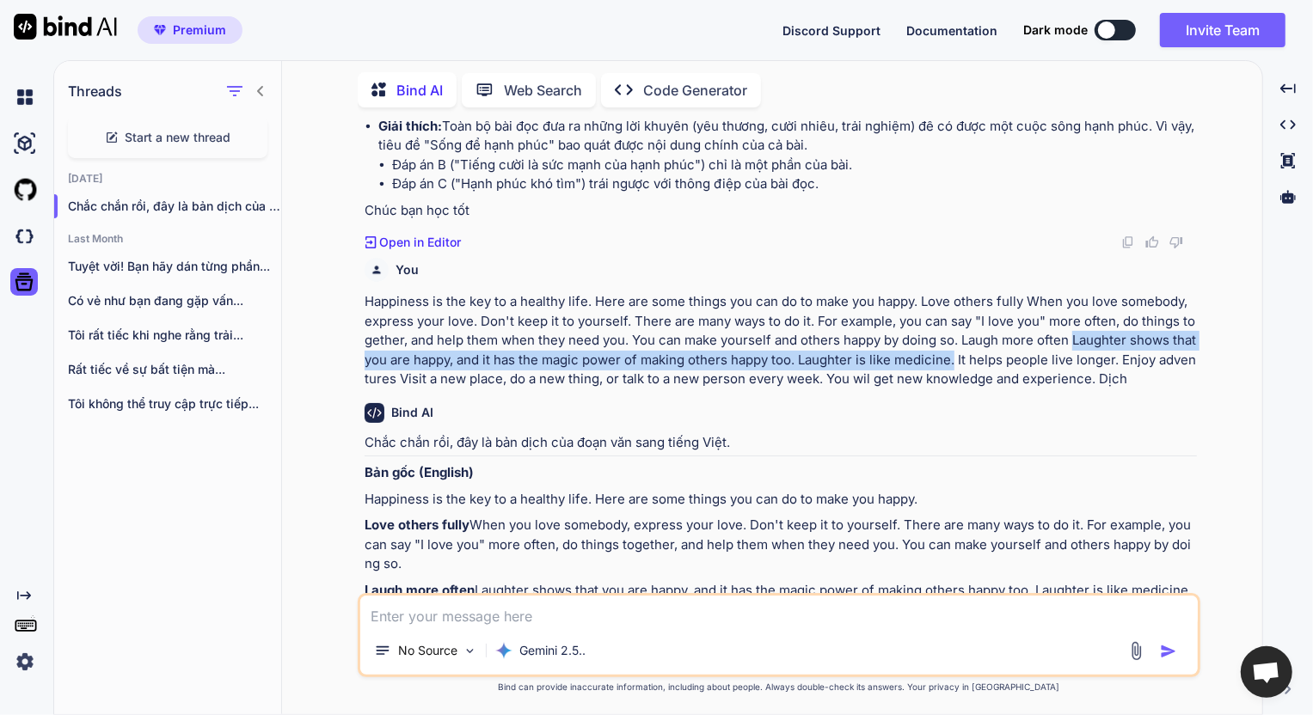
drag, startPoint x: 1075, startPoint y: 435, endPoint x: 968, endPoint y: 464, distance: 110.6
click at [963, 390] on p "Happiness is the key to a healthy life. Here are some things you can do to make…" at bounding box center [781, 340] width 832 height 97
copy p "Laughter shows that you are happy, and it has the magic power of making others …"
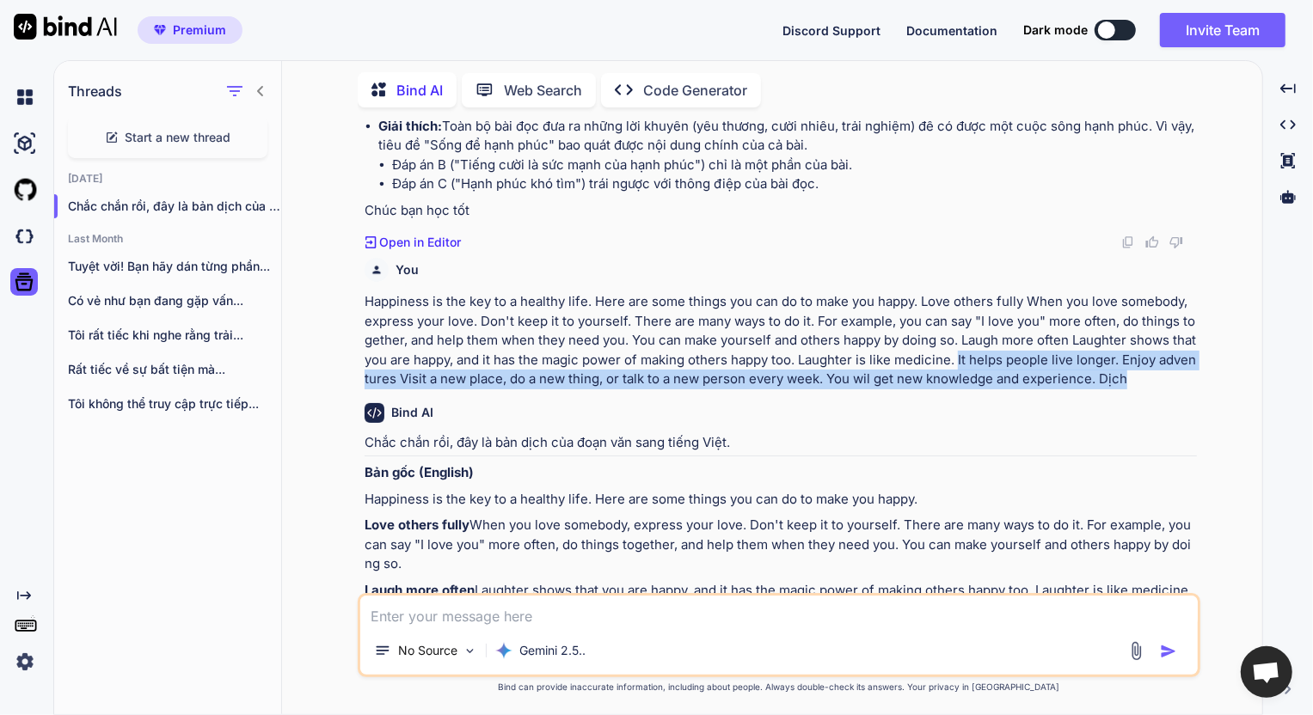
drag, startPoint x: 1136, startPoint y: 480, endPoint x: 967, endPoint y: 461, distance: 170.5
click at [967, 390] on p "Happiness is the key to a healthy life. Here are some things you can do to make…" at bounding box center [781, 340] width 832 height 97
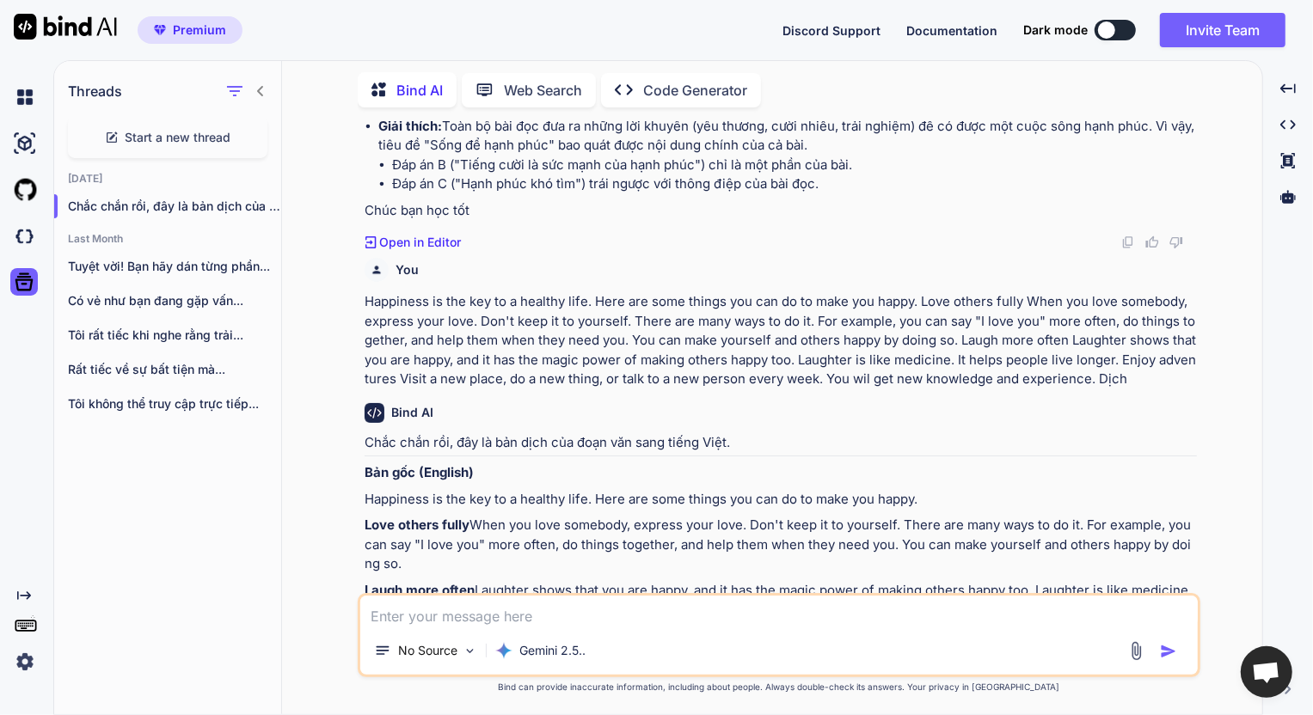
click at [549, 423] on div "Bind AI" at bounding box center [781, 413] width 832 height 20
click at [529, 618] on textarea at bounding box center [779, 611] width 838 height 31
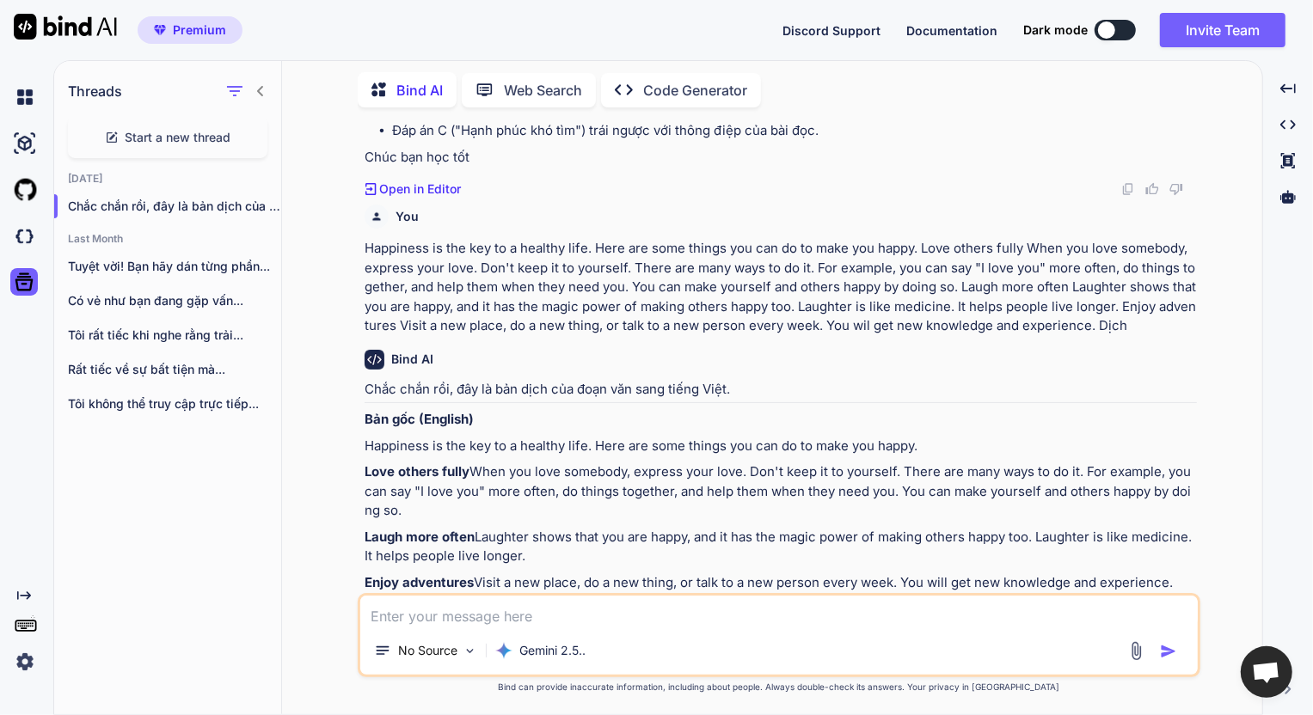
scroll to position [1055, 0]
